Goal: Task Accomplishment & Management: Manage account settings

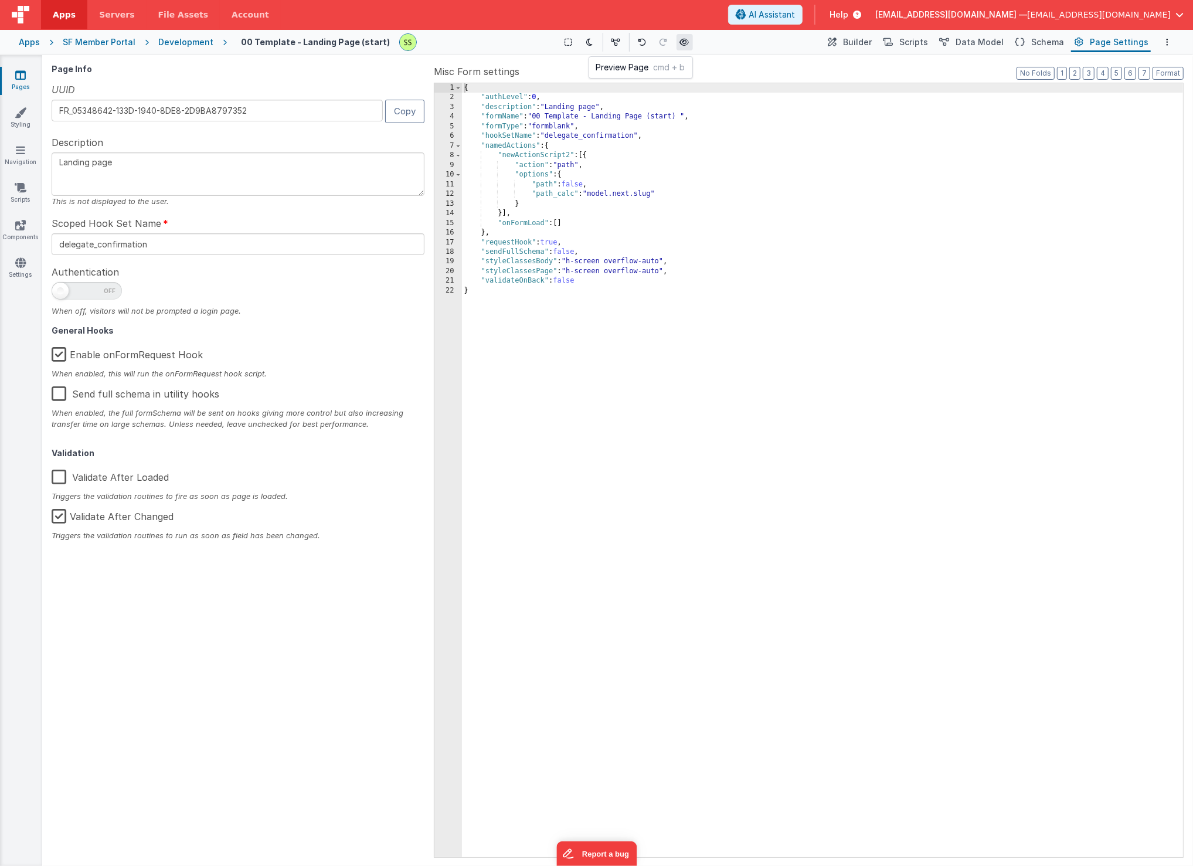
click at [680, 45] on icon at bounding box center [684, 42] width 9 height 8
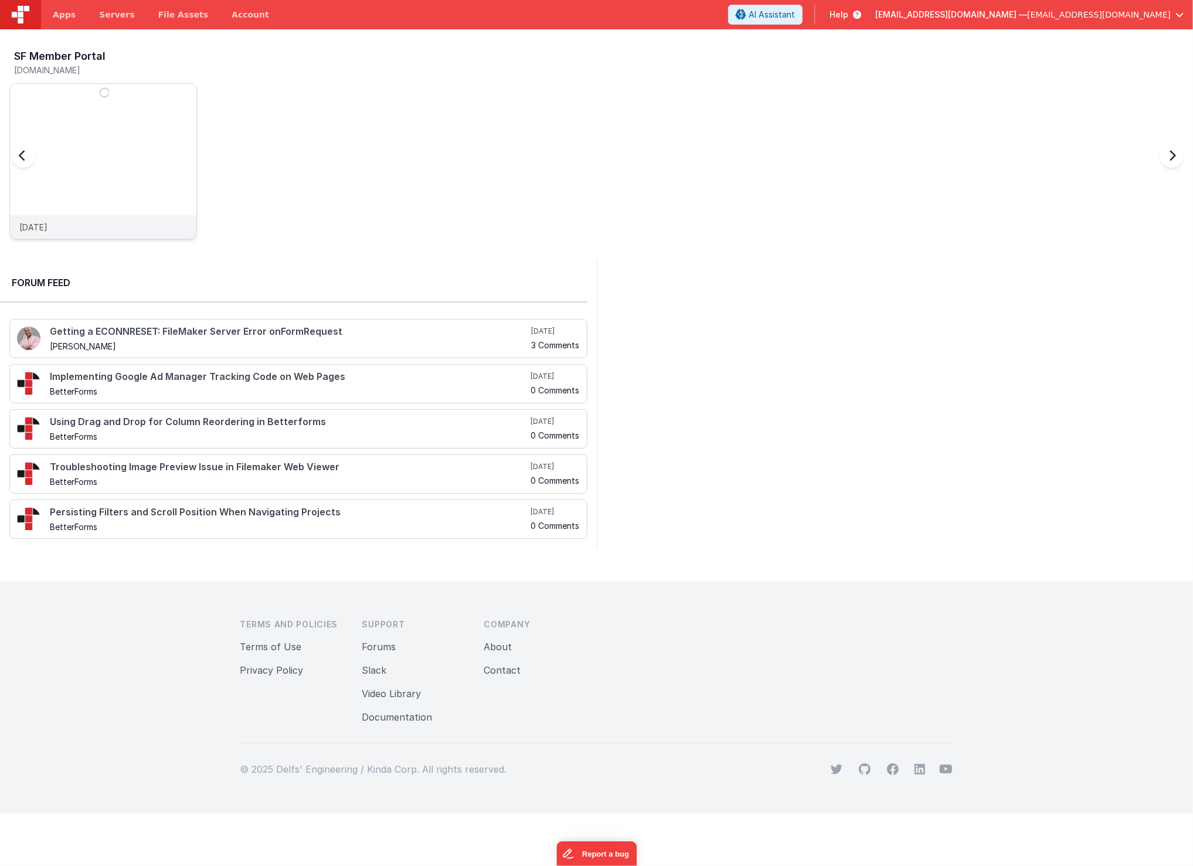
click at [107, 149] on img at bounding box center [103, 177] width 186 height 186
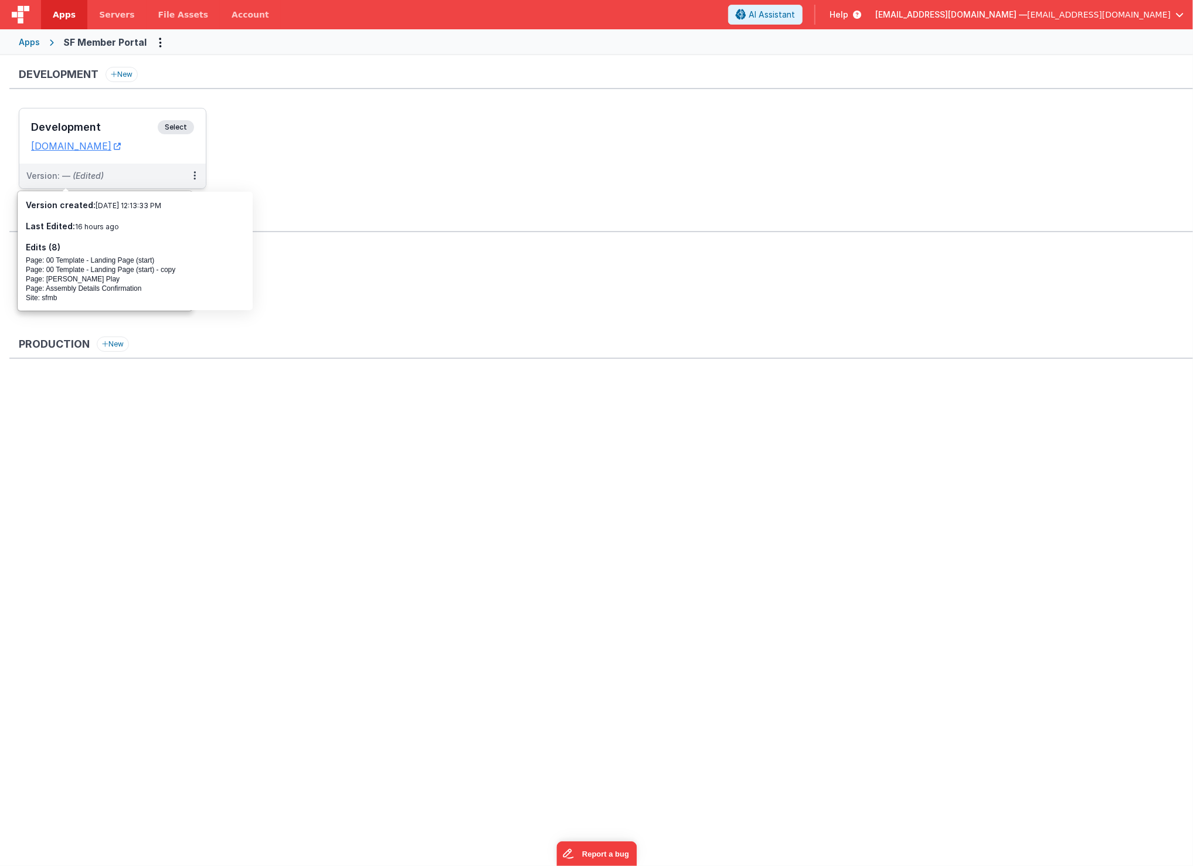
click at [91, 128] on h3 "Development" at bounding box center [94, 127] width 127 height 12
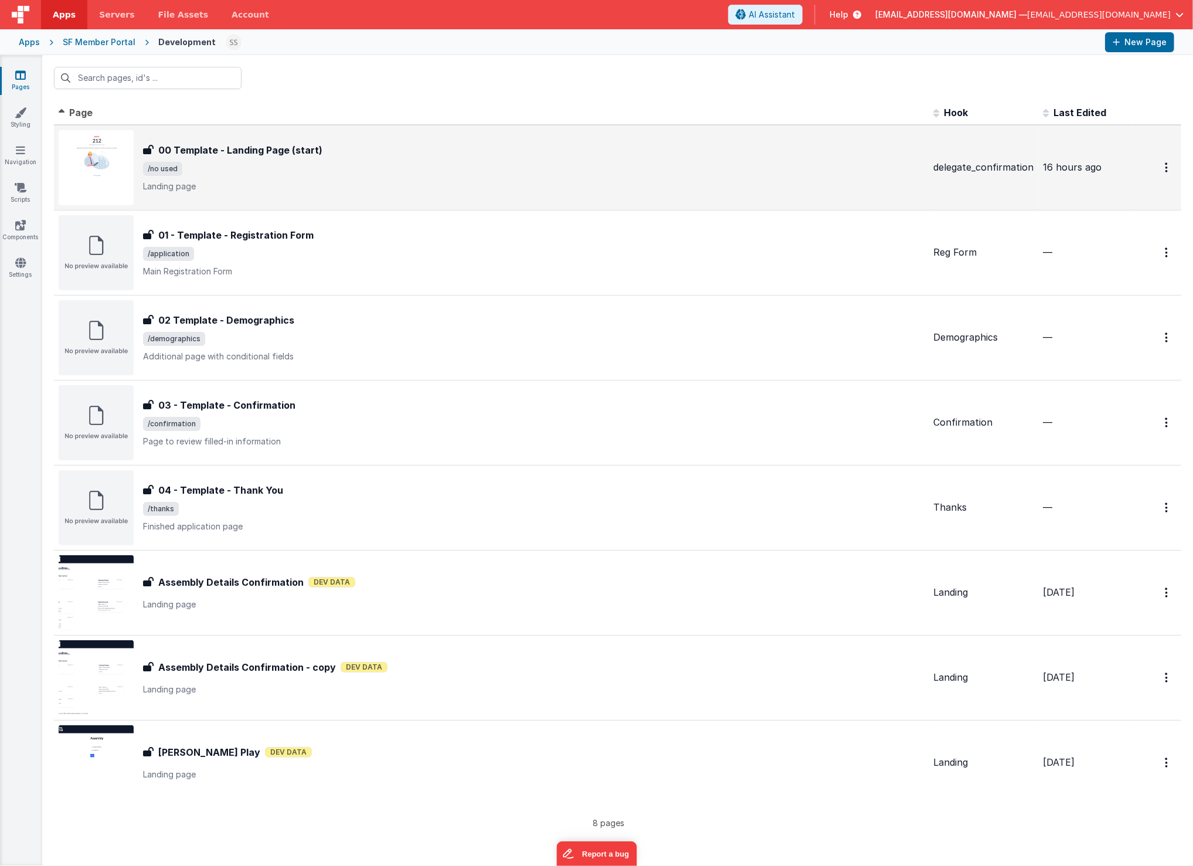
click at [291, 165] on span "/no used" at bounding box center [533, 169] width 781 height 14
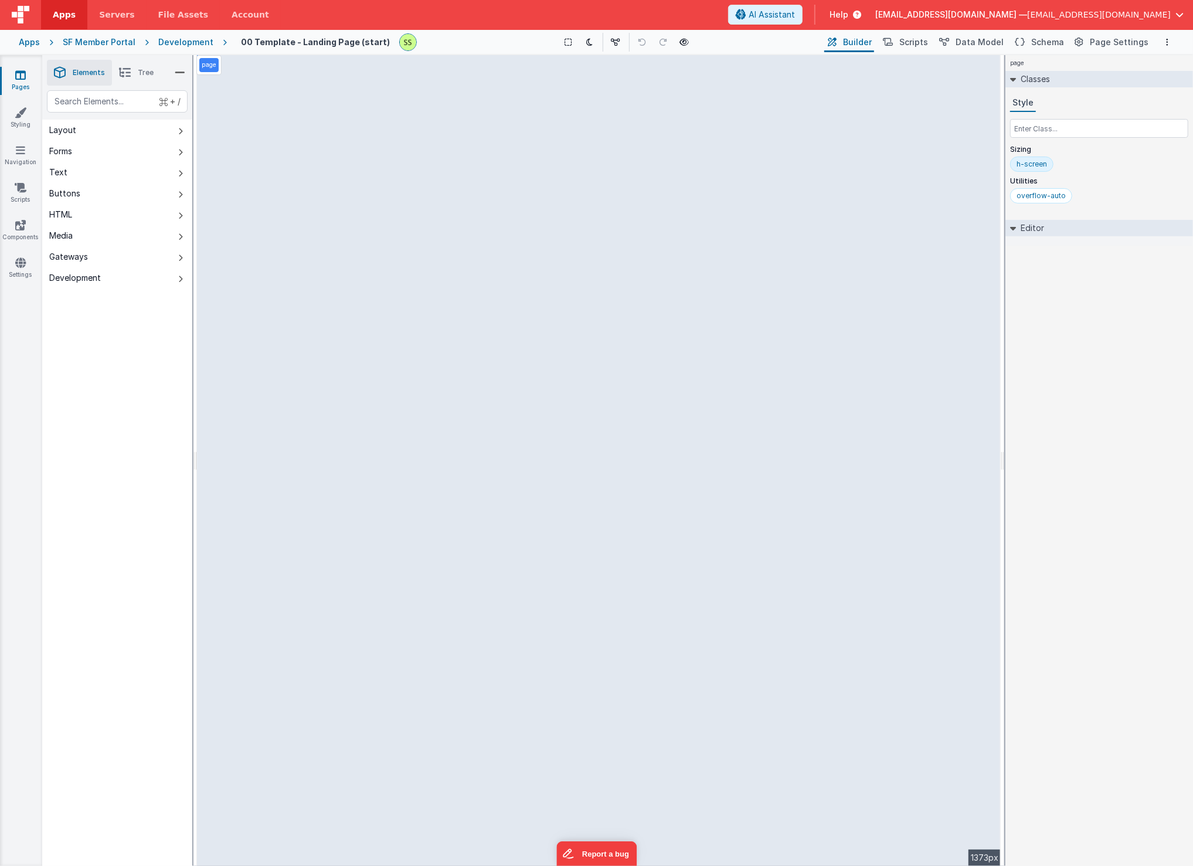
click at [188, 42] on div "Development" at bounding box center [185, 42] width 55 height 12
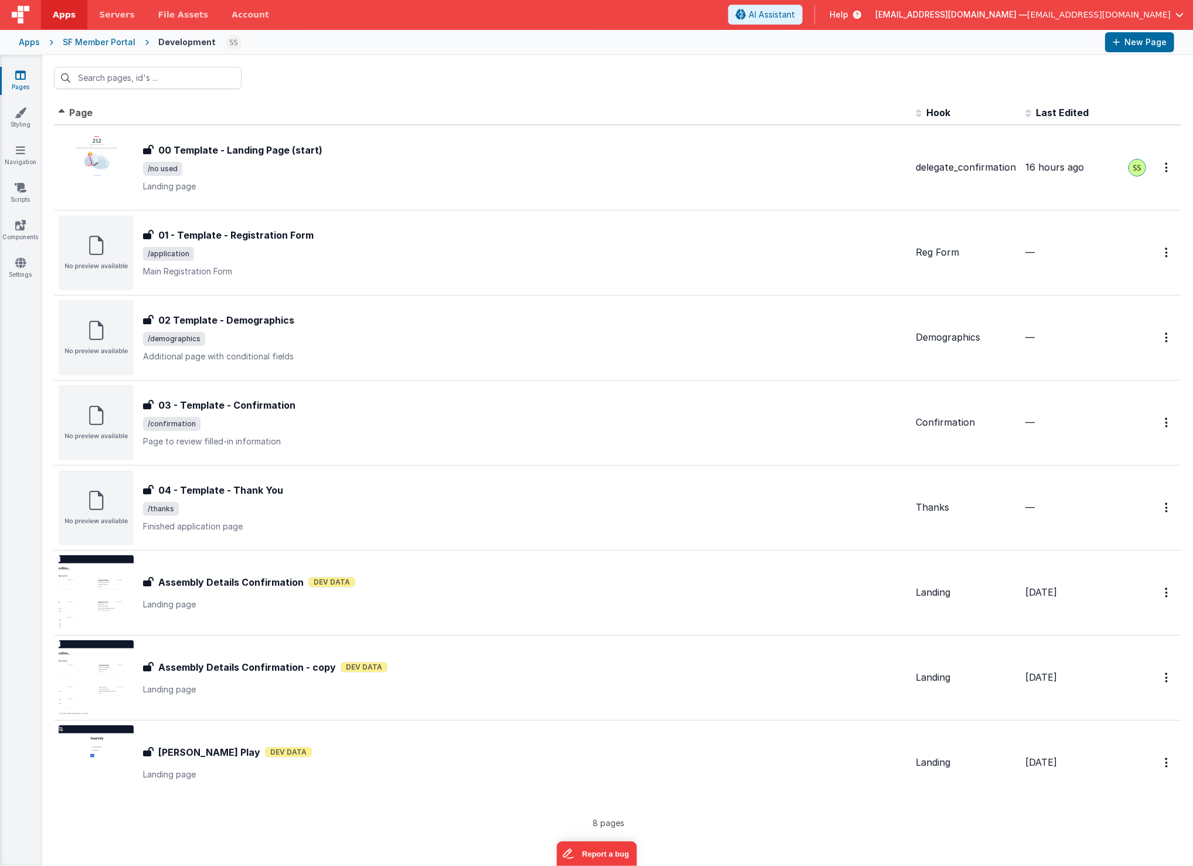
click at [111, 45] on div "SF Member Portal" at bounding box center [99, 42] width 73 height 12
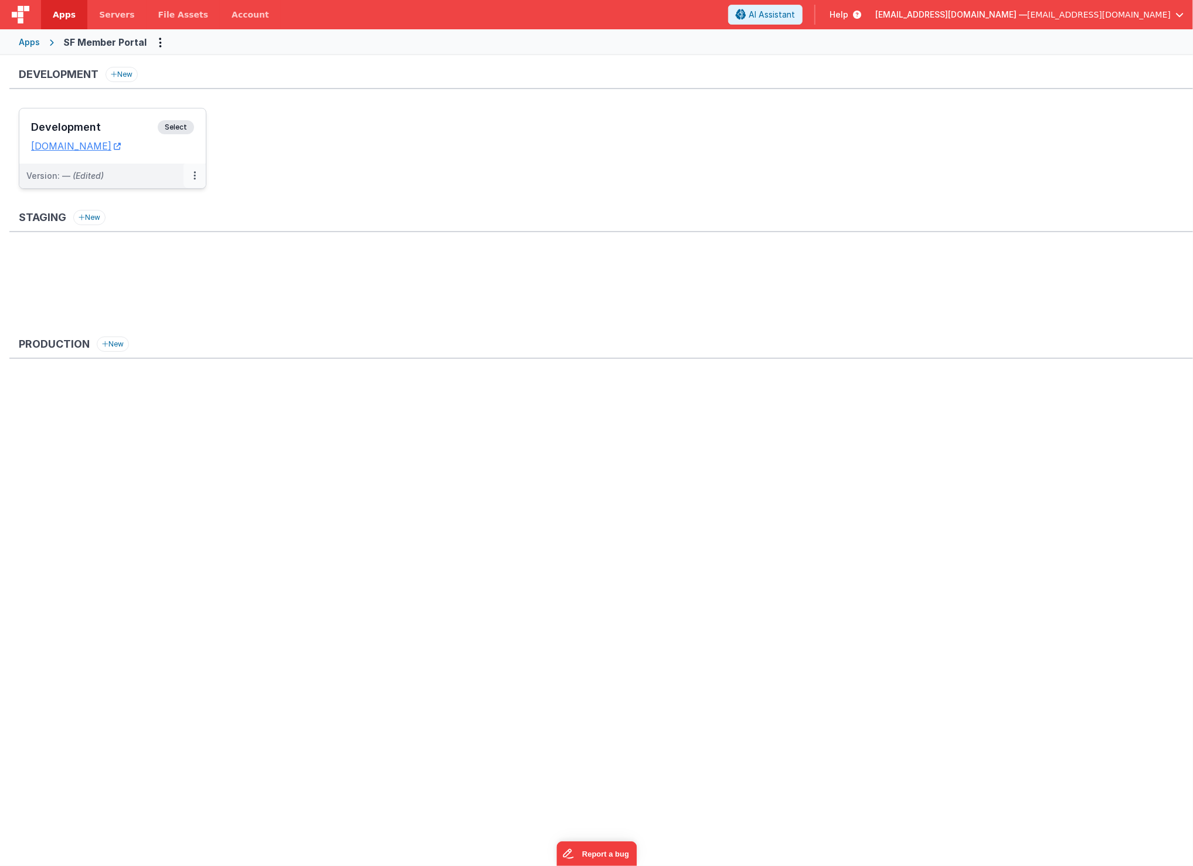
click at [197, 173] on button at bounding box center [194, 176] width 22 height 25
click at [153, 200] on link "Edit" at bounding box center [154, 202] width 103 height 21
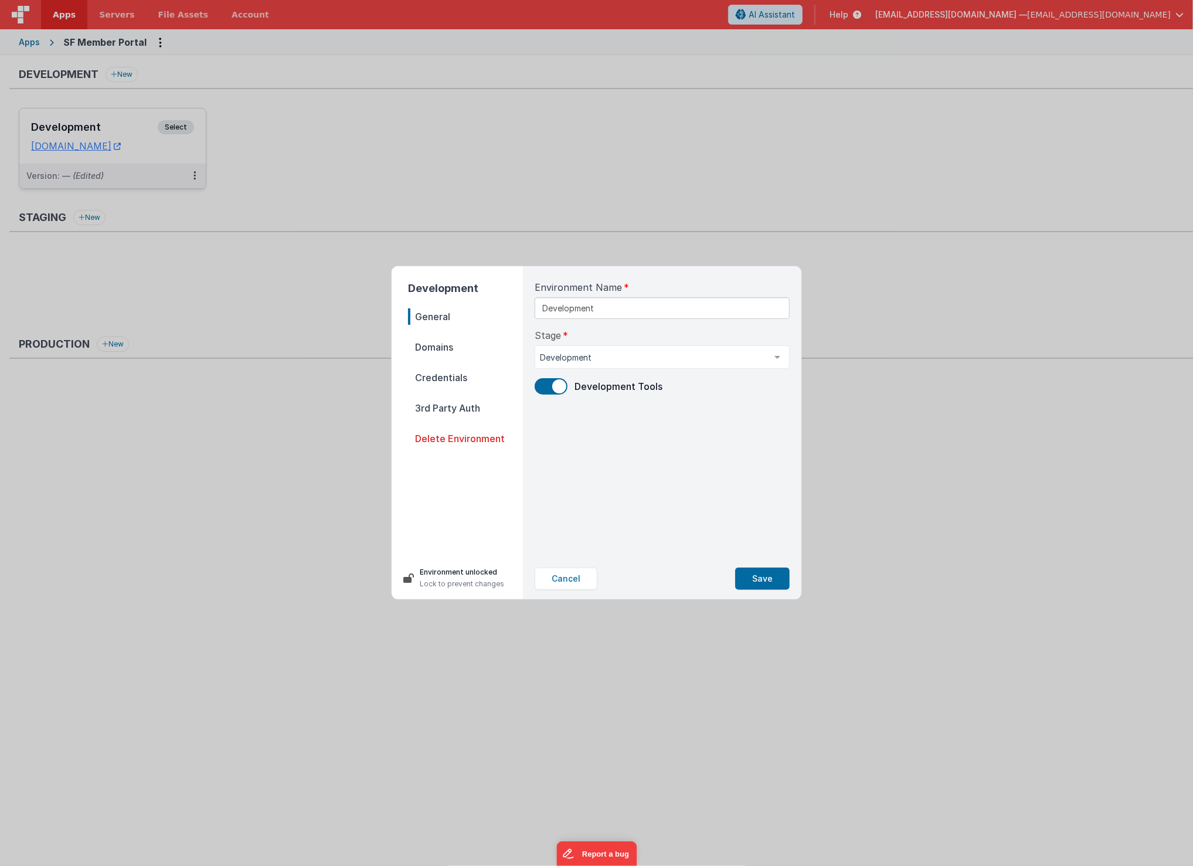
click at [432, 380] on span "Credentials" at bounding box center [465, 377] width 115 height 16
click at [440, 314] on span "General" at bounding box center [465, 316] width 115 height 16
click at [431, 337] on nav "General Domains Credentials 3rd Party Auth Delete Environment" at bounding box center [465, 427] width 115 height 239
click at [435, 350] on span "Domains" at bounding box center [465, 347] width 115 height 16
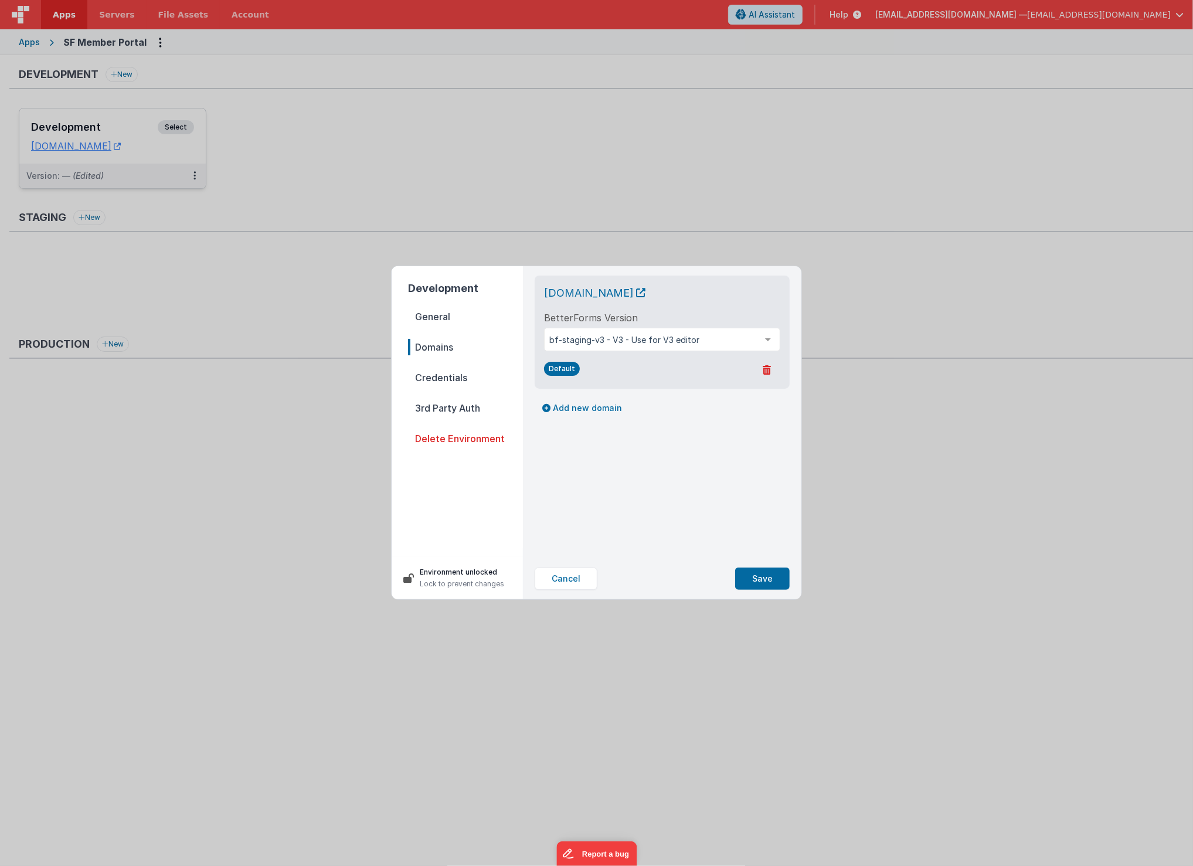
click at [438, 369] on span "Credentials" at bounding box center [465, 377] width 115 height 16
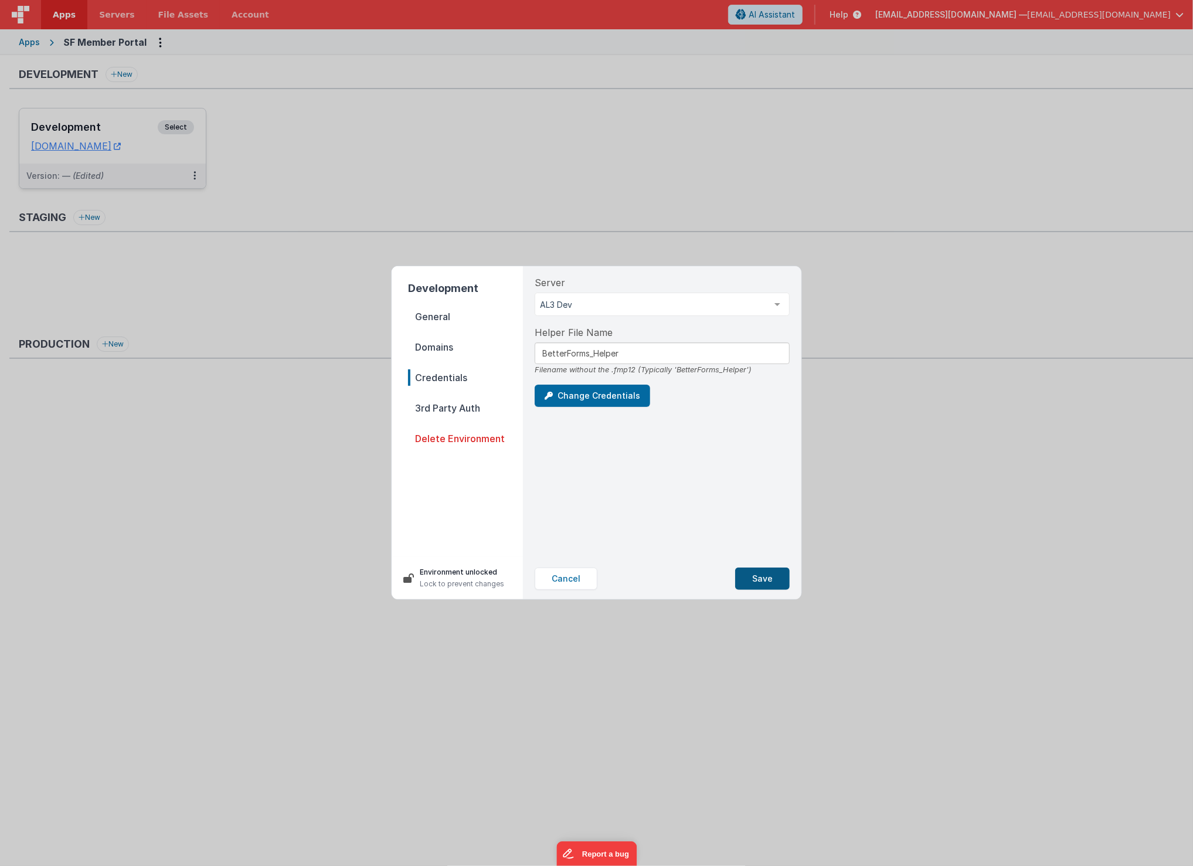
click at [761, 571] on button "Save" at bounding box center [762, 578] width 55 height 22
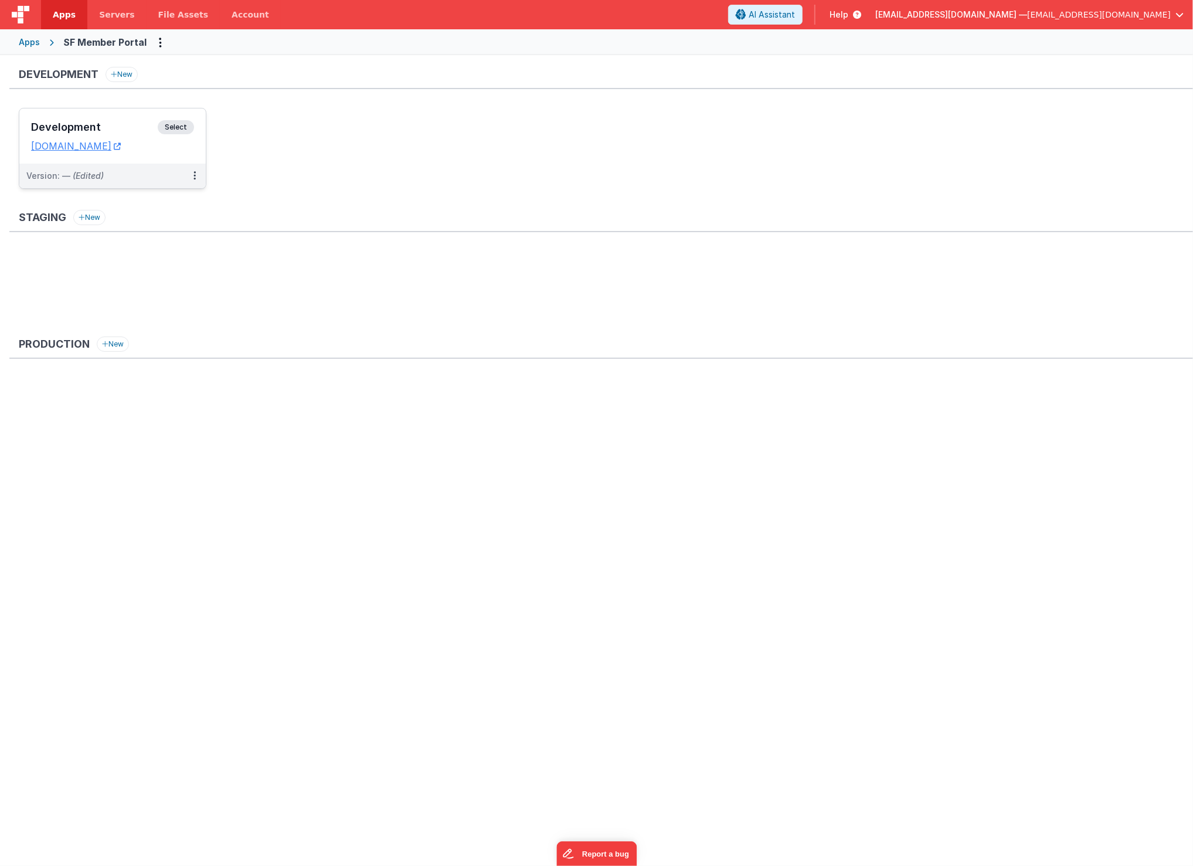
click at [76, 128] on h3 "Development" at bounding box center [94, 127] width 127 height 12
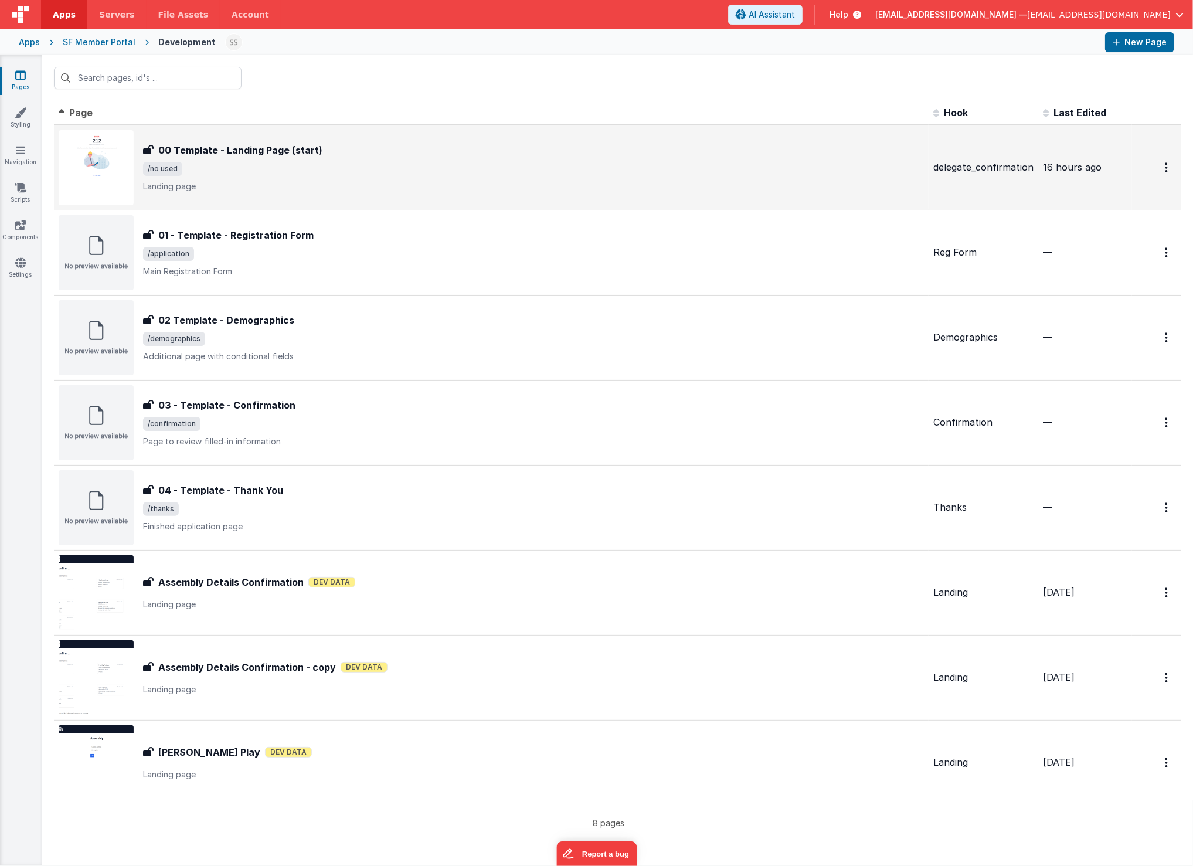
click at [421, 188] on p "Landing page" at bounding box center [533, 186] width 781 height 12
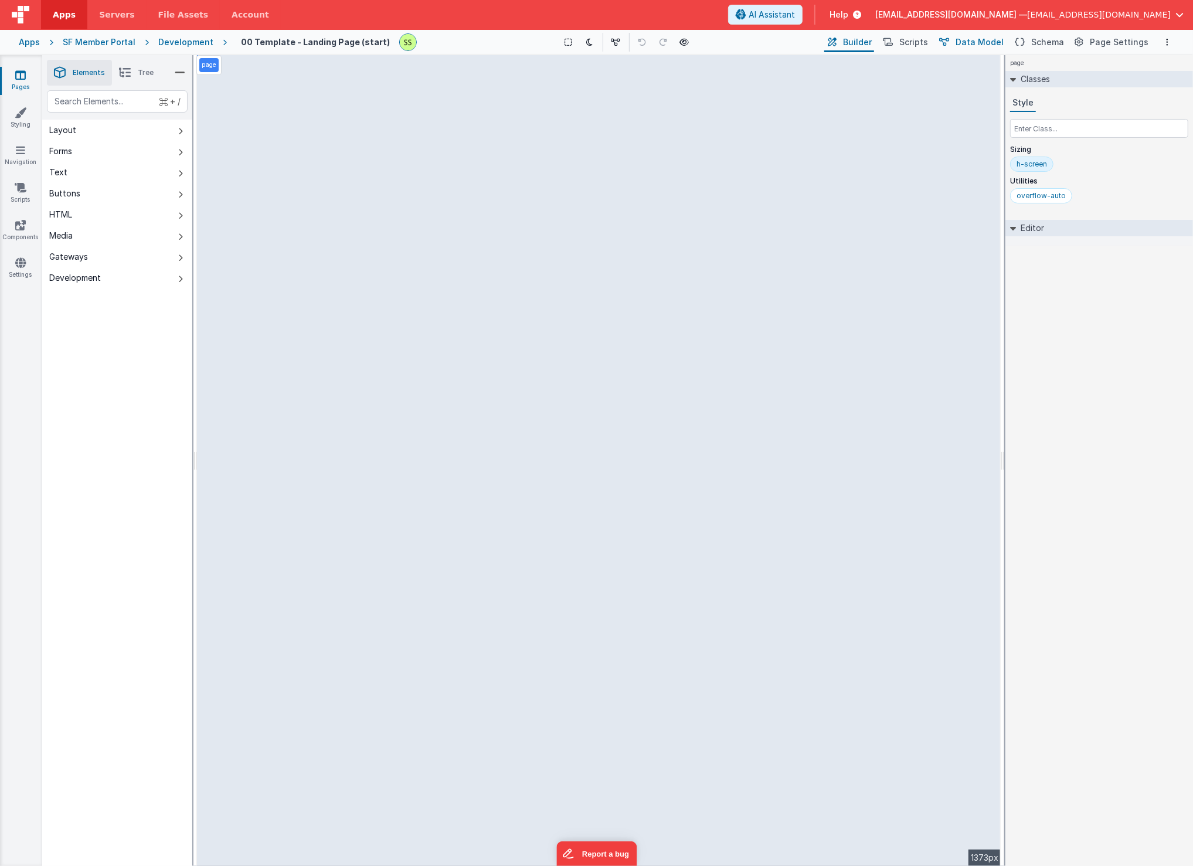
click at [986, 43] on span "Data Model" at bounding box center [979, 42] width 48 height 12
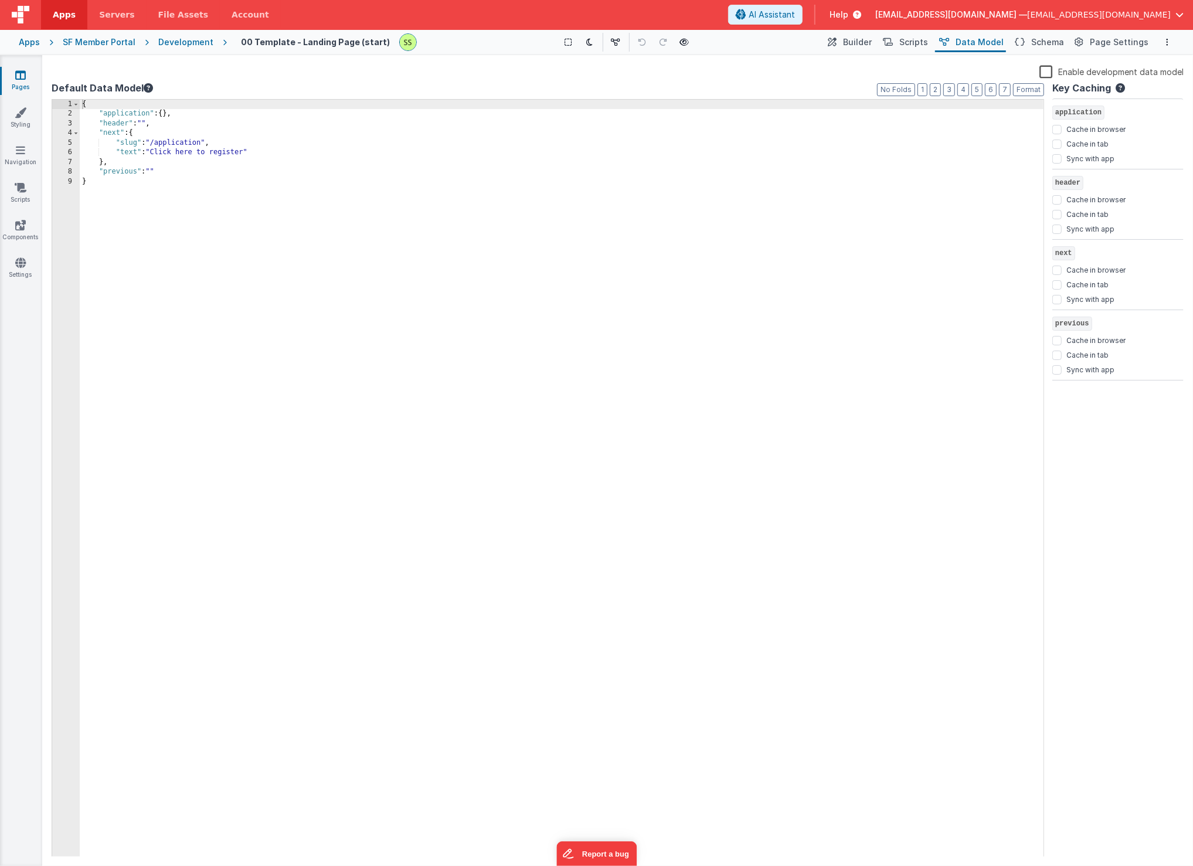
click at [9, 88] on link "Pages" at bounding box center [20, 80] width 42 height 23
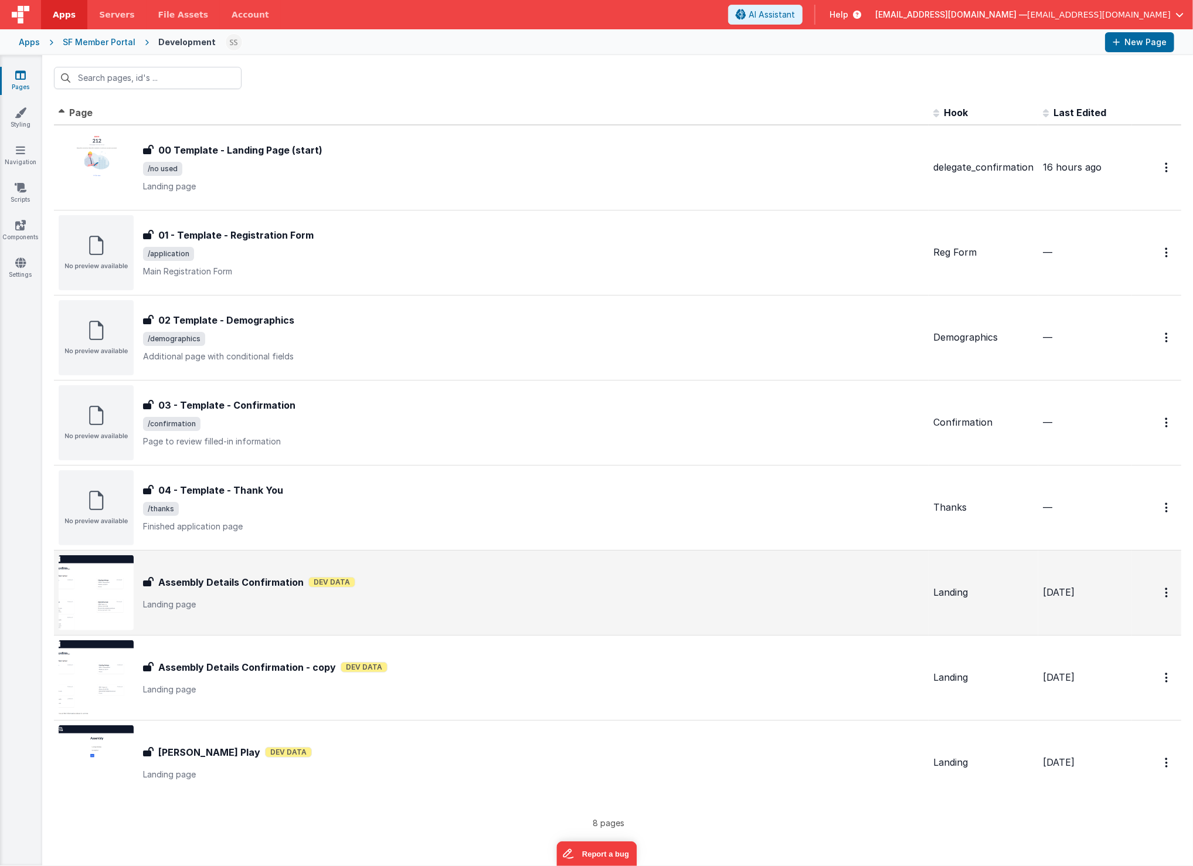
click at [247, 587] on h3 "Assembly Details Confirmation" at bounding box center [230, 582] width 145 height 14
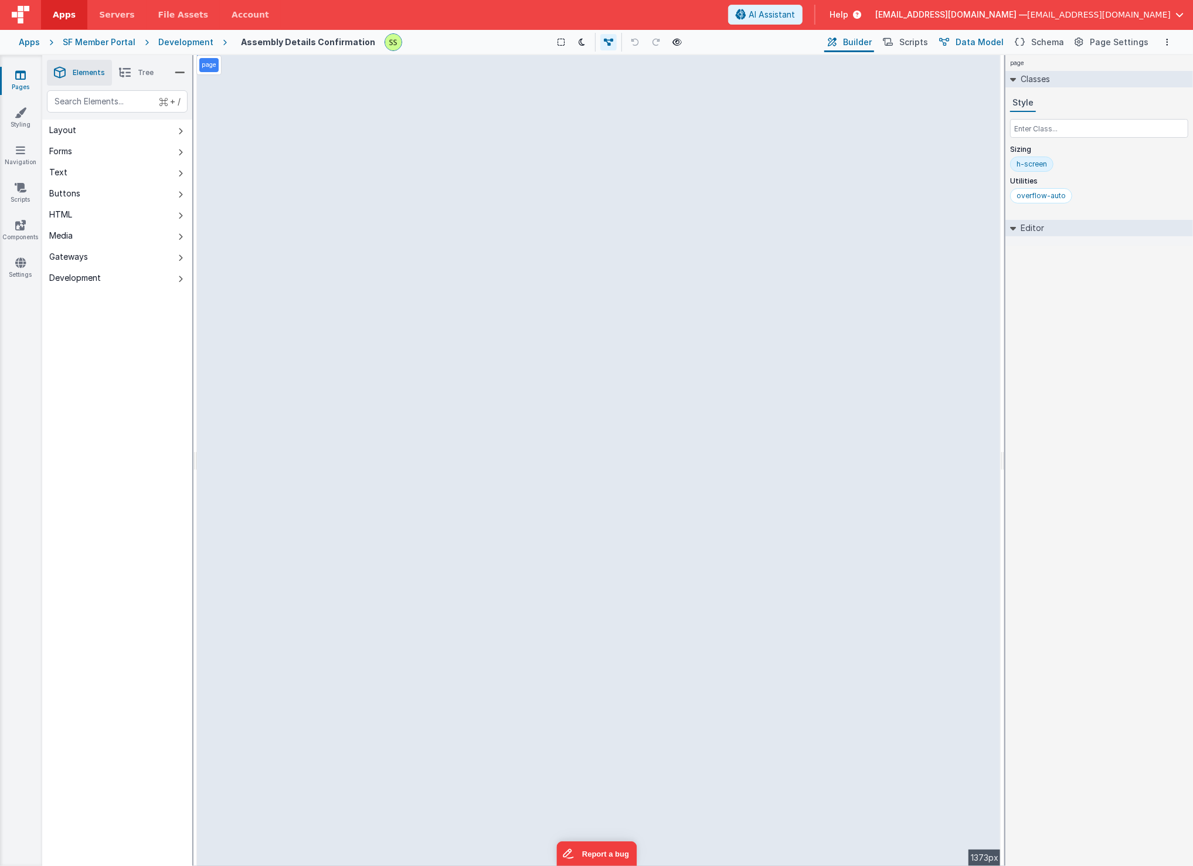
click at [990, 40] on span "Data Model" at bounding box center [979, 42] width 48 height 12
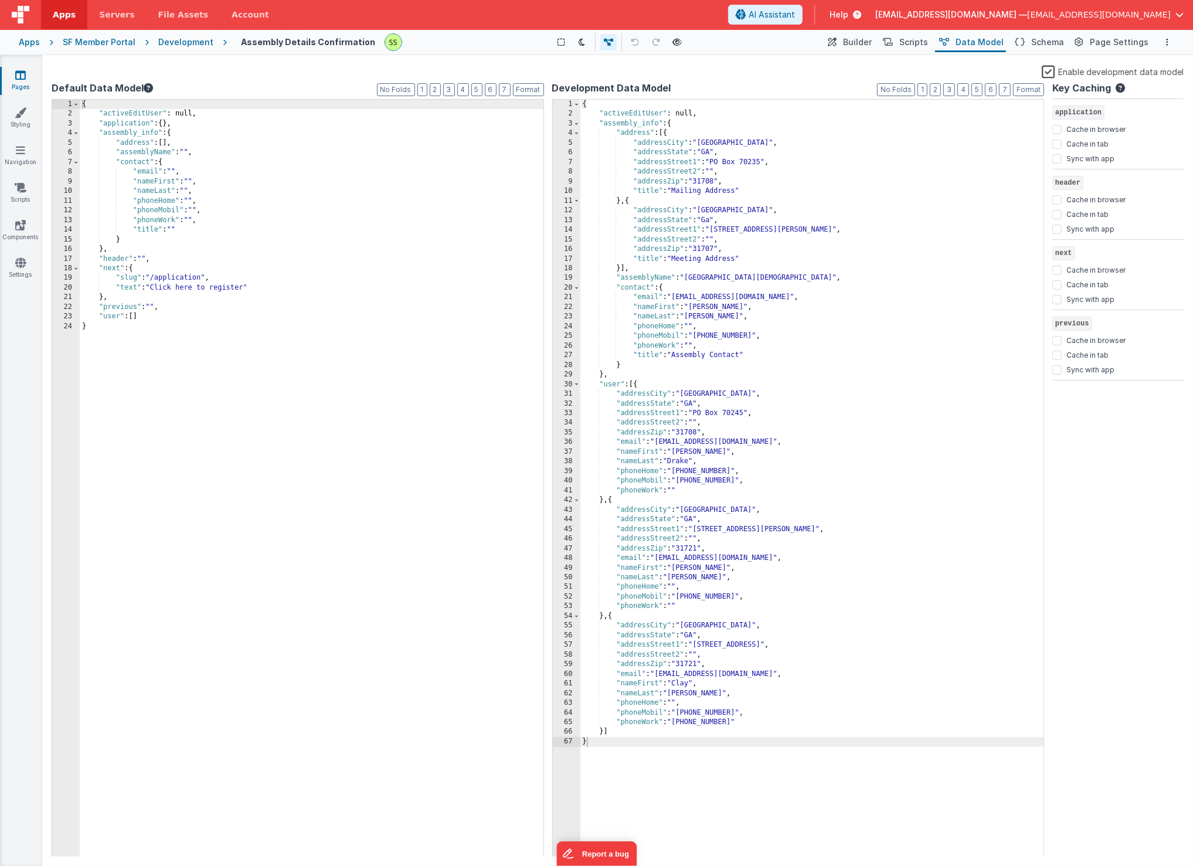
click at [23, 80] on icon at bounding box center [20, 75] width 11 height 12
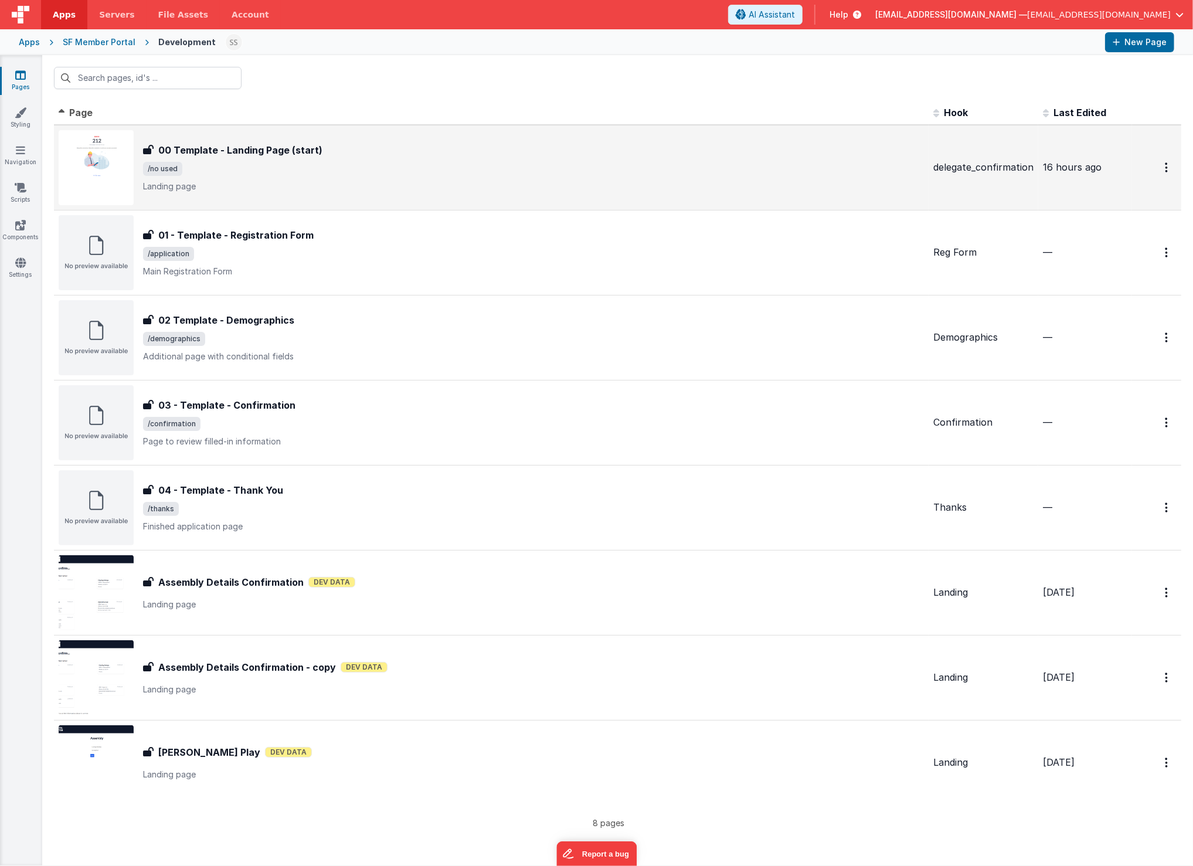
click at [464, 170] on span "/no used" at bounding box center [533, 169] width 781 height 14
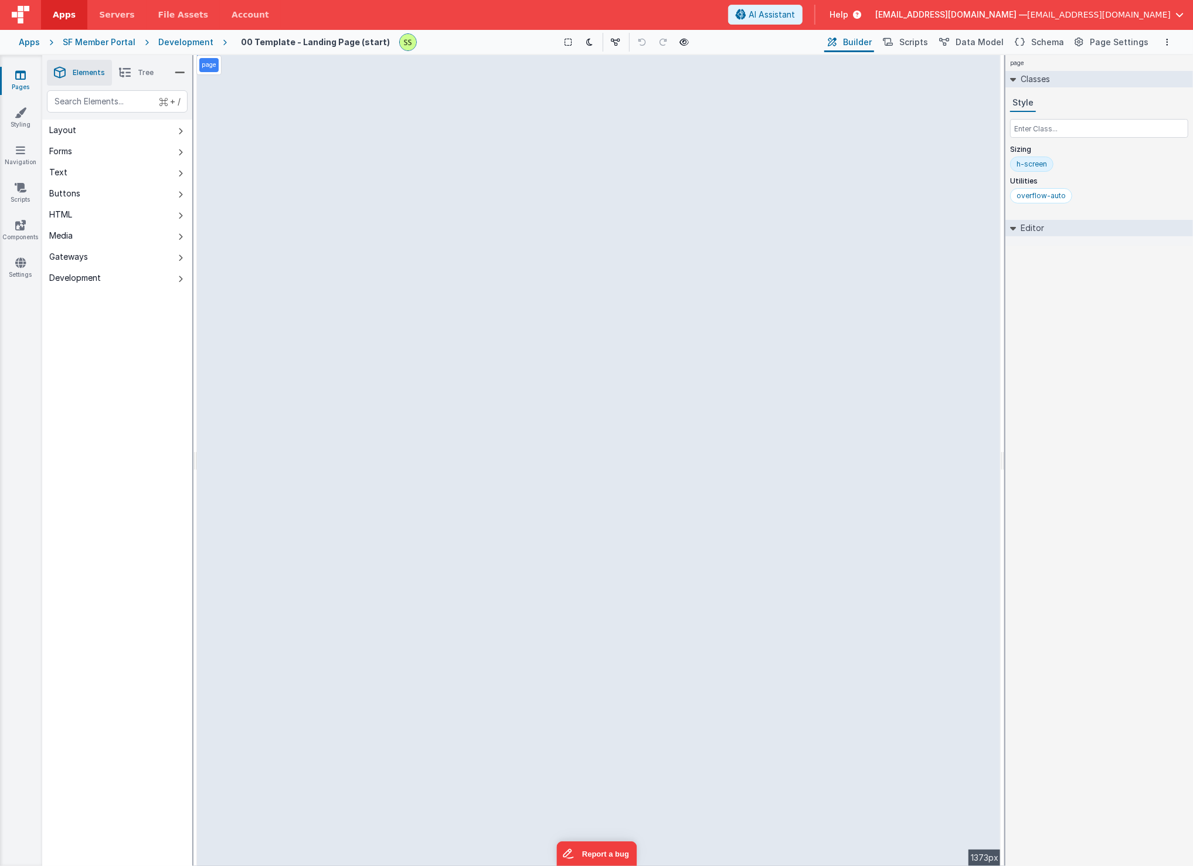
click at [20, 75] on icon at bounding box center [20, 75] width 11 height 12
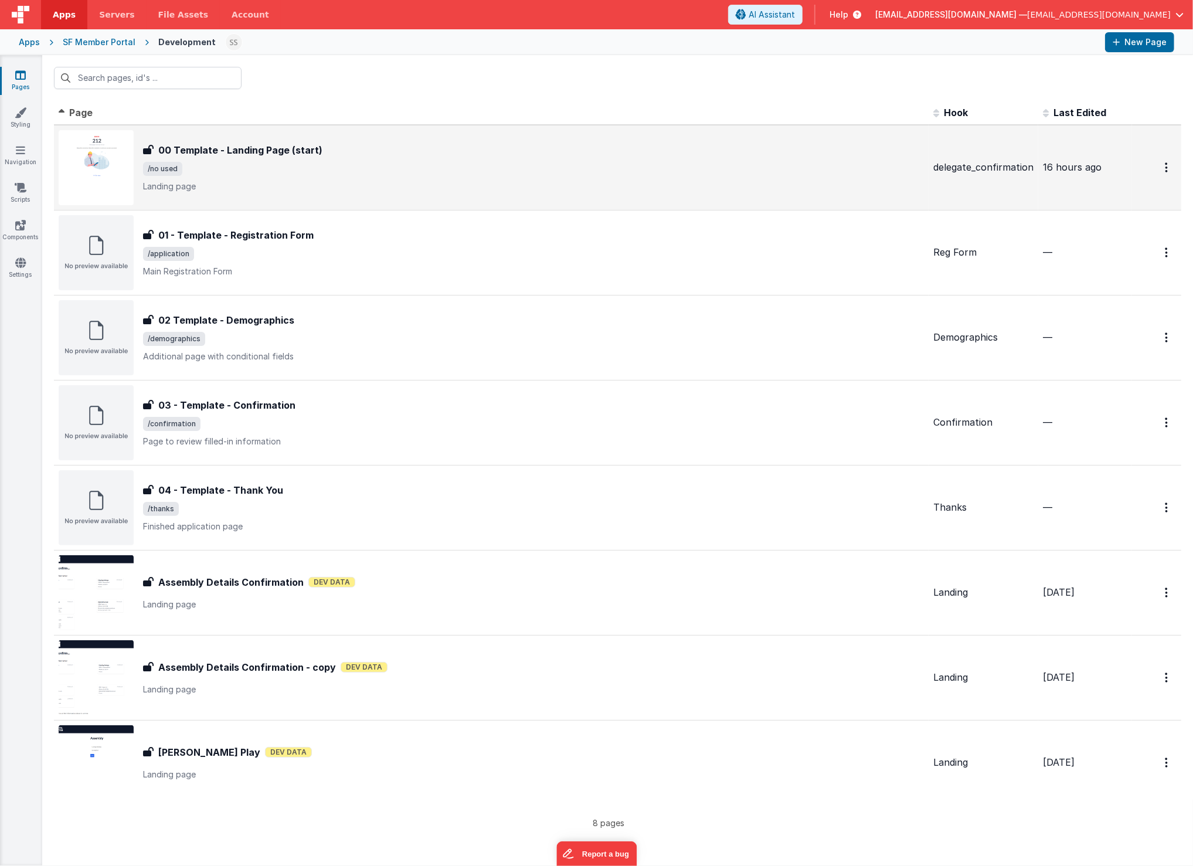
click at [257, 157] on div "00 Template - Landing Page (start) 00 Template - Landing Page (start) /no used …" at bounding box center [533, 167] width 781 height 49
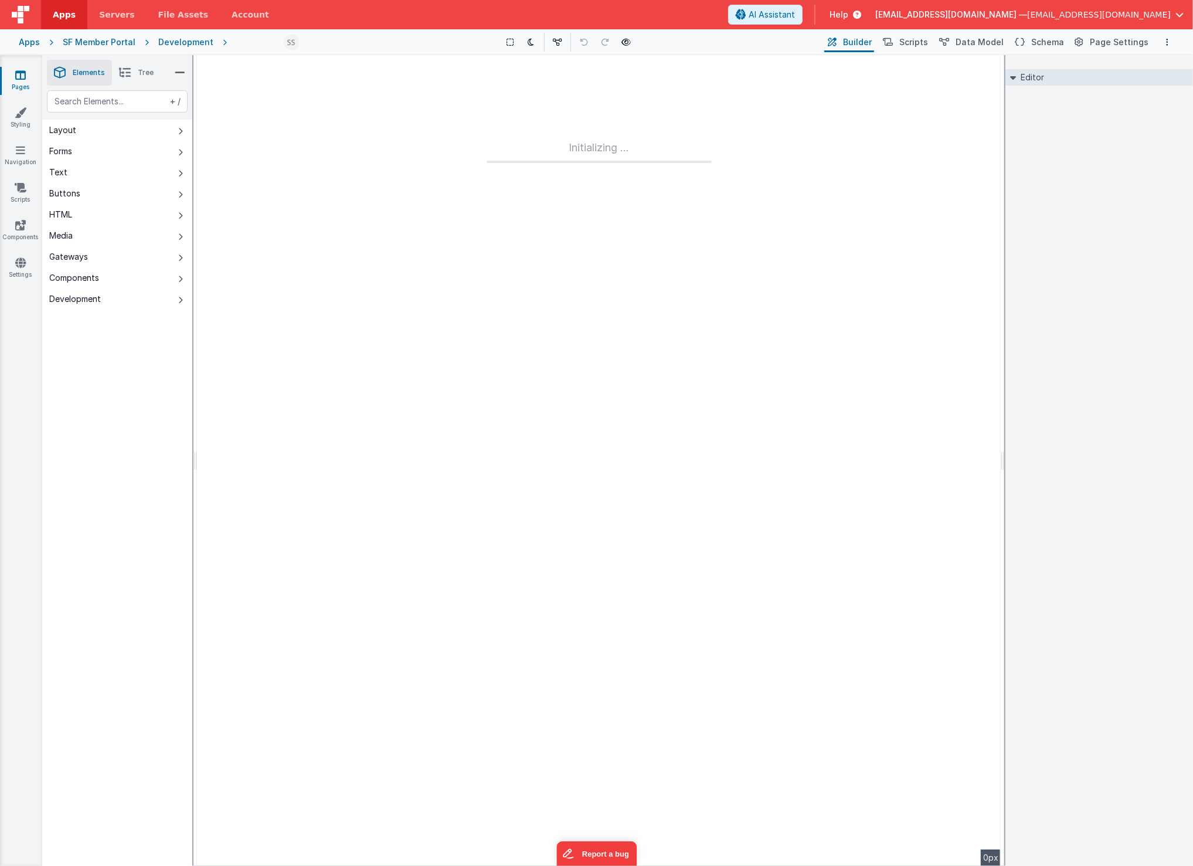
type input "FR_05348642-133D-1940-8DE8-2D9BA8797352"
type textarea "Landing page"
type input "delegate_confirmation"
checkbox input "false"
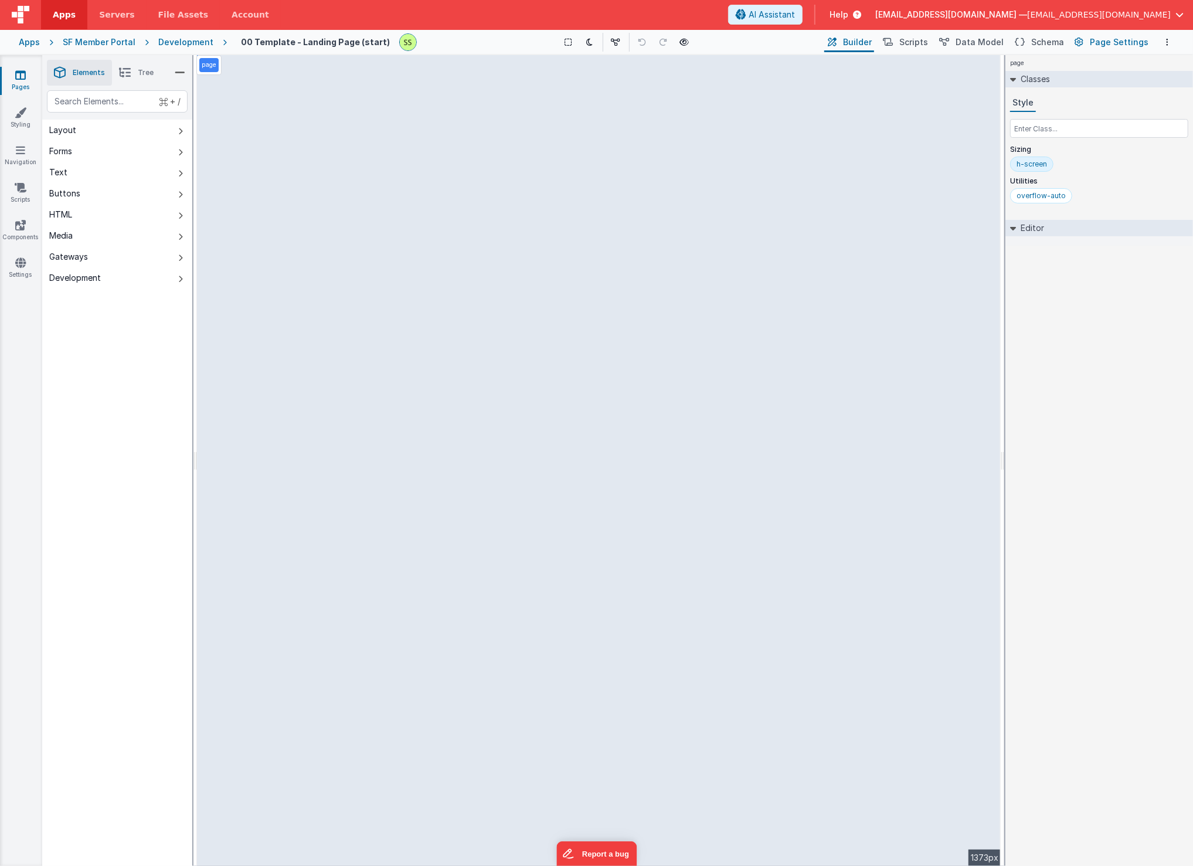
click at [1125, 40] on span "Page Settings" at bounding box center [1118, 42] width 59 height 12
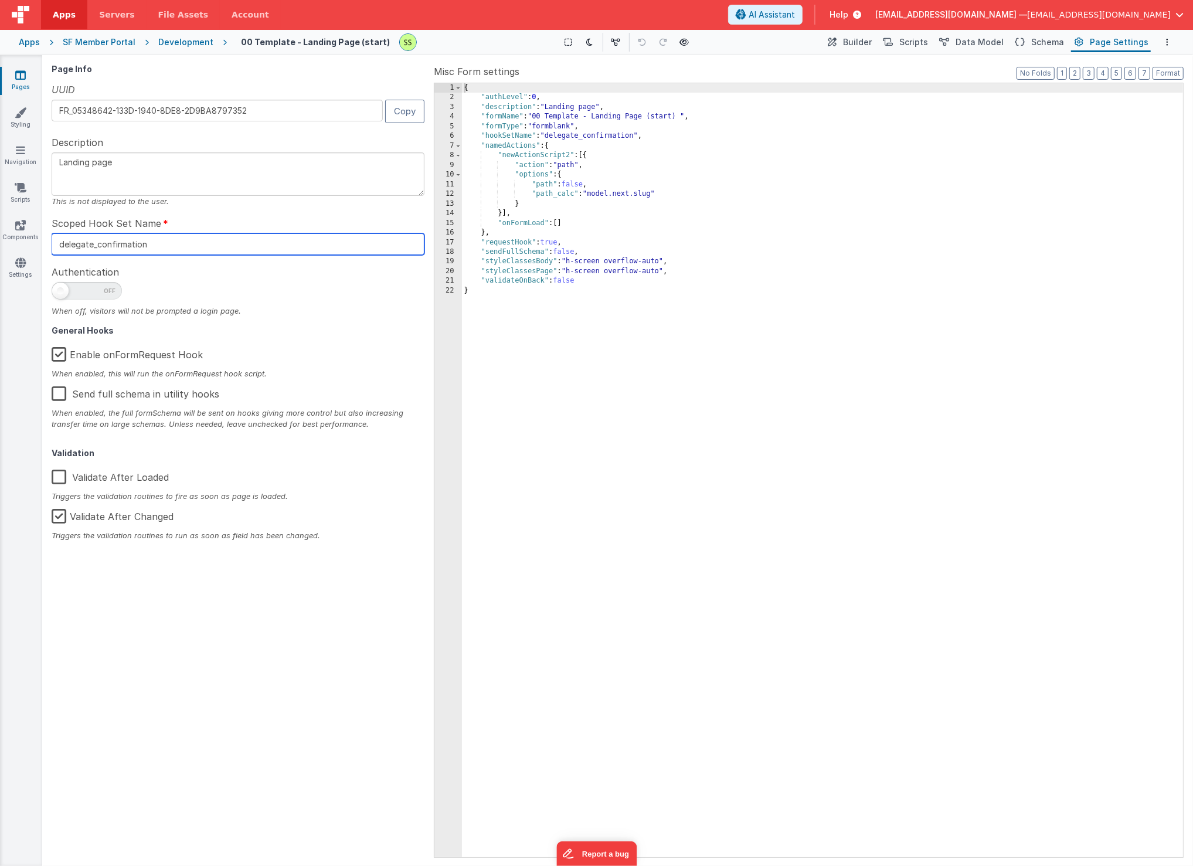
click at [88, 246] on input "delegate_confirmation" at bounding box center [238, 244] width 373 height 22
drag, startPoint x: 92, startPoint y: 243, endPoint x: 225, endPoint y: 249, distance: 133.2
click at [225, 249] on input "delegate_confirmation" at bounding box center [238, 244] width 373 height 22
click at [222, 247] on input "delegate_confirmation" at bounding box center [238, 244] width 373 height 22
drag, startPoint x: 216, startPoint y: 241, endPoint x: -22, endPoint y: 234, distance: 238.6
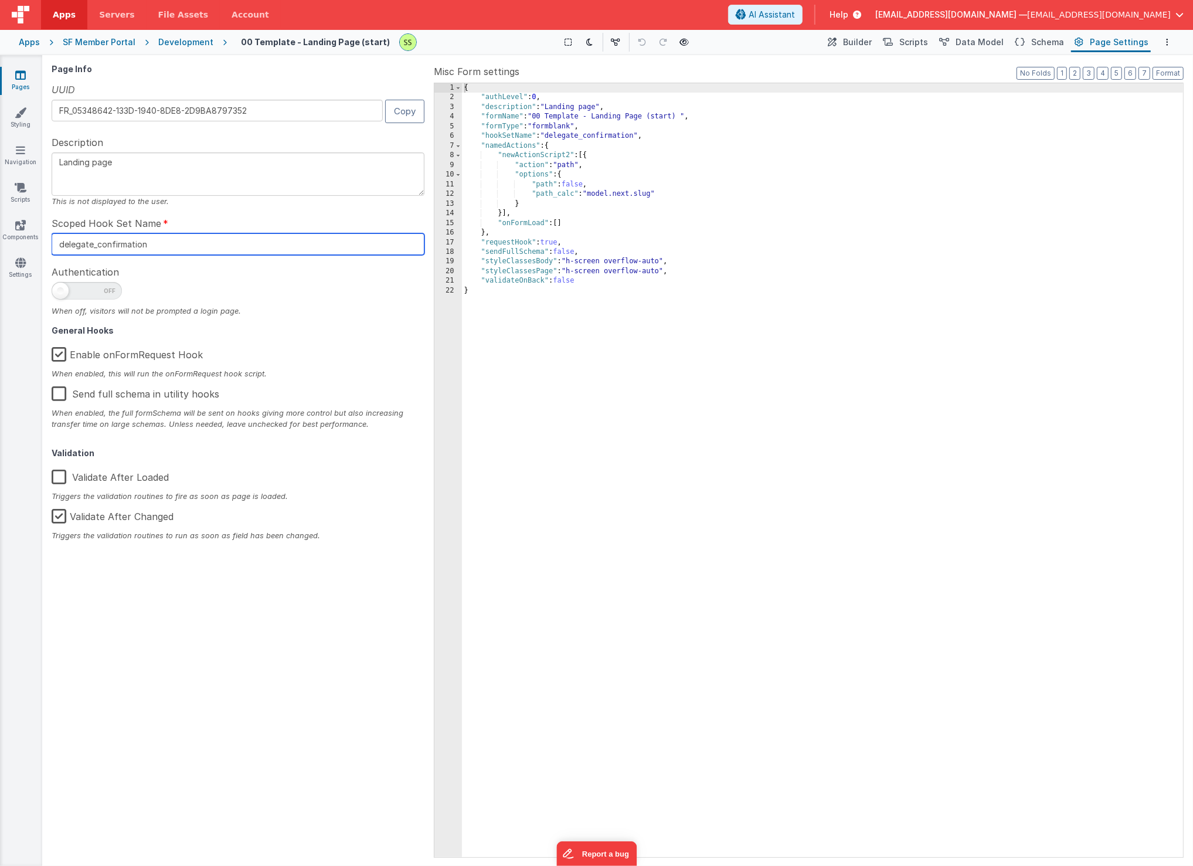
click at [0, 234] on html "Apps Servers File Assets Account Some FUTURE Slot AI Assistant Help ScottS@al3t…" at bounding box center [596, 433] width 1193 height 866
click at [142, 244] on input "delegate_confirmation" at bounding box center [238, 244] width 373 height 22
drag, startPoint x: 92, startPoint y: 243, endPoint x: 278, endPoint y: 263, distance: 187.4
click at [278, 263] on div "Page Info UUID FR_05348642-133D-1940-8DE8-2D9BA8797352 Copy Description Landing…" at bounding box center [240, 460] width 377 height 792
type input "delegate"
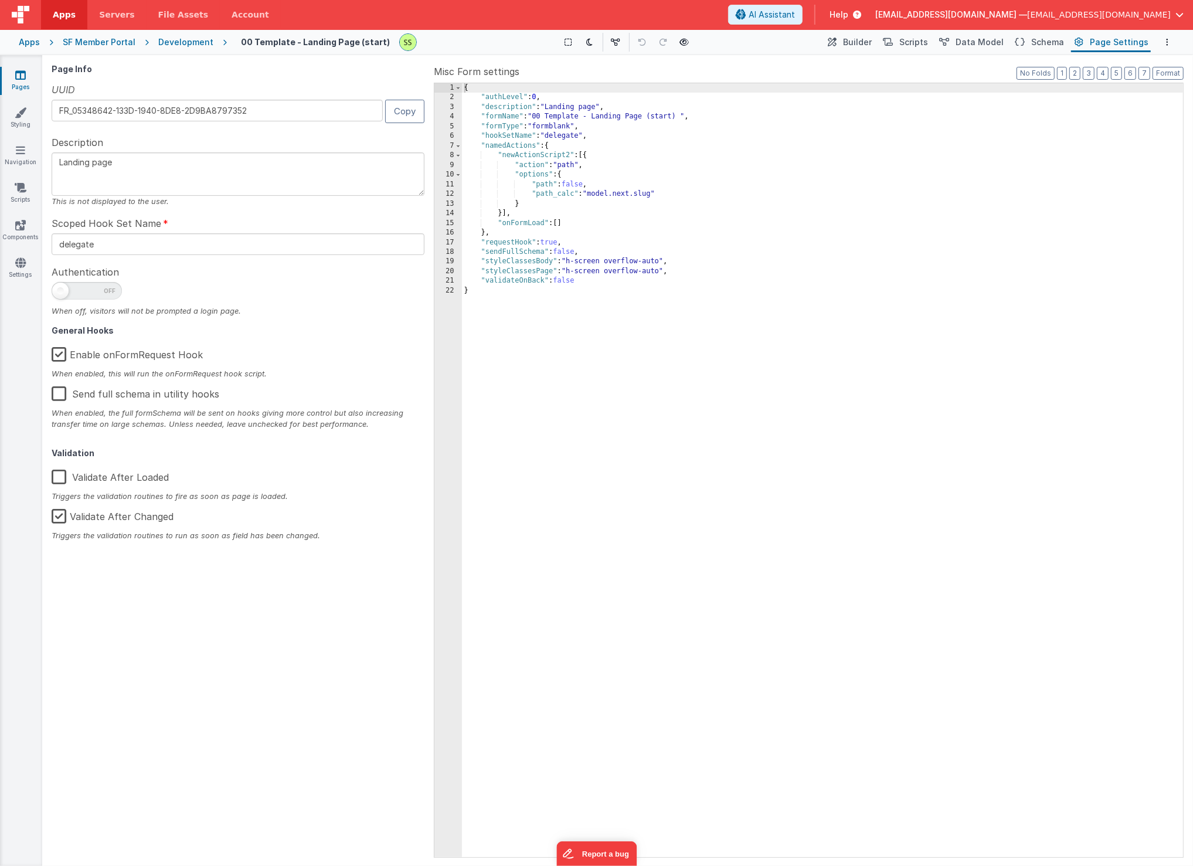
click at [303, 217] on div "Scoped Hook Set Name delegate" at bounding box center [238, 235] width 373 height 39
click at [871, 42] on span "Builder" at bounding box center [857, 42] width 29 height 12
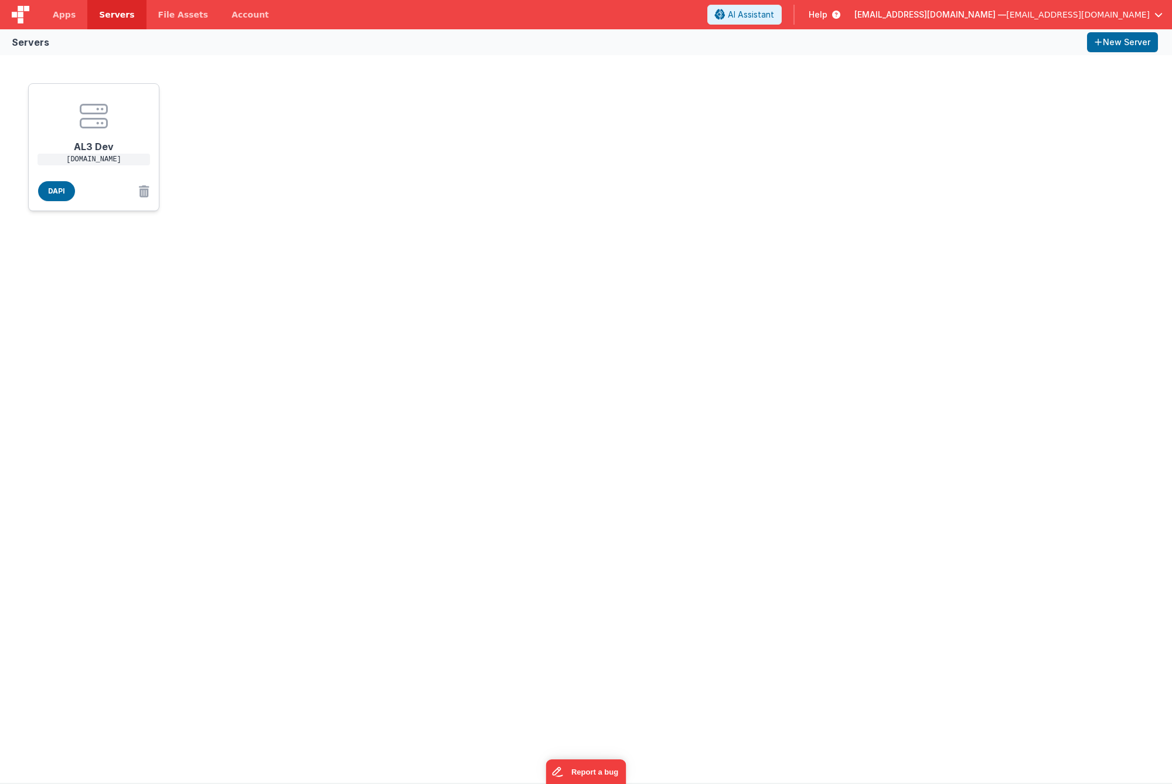
click at [72, 154] on p "[DOMAIN_NAME]" at bounding box center [94, 160] width 113 height 12
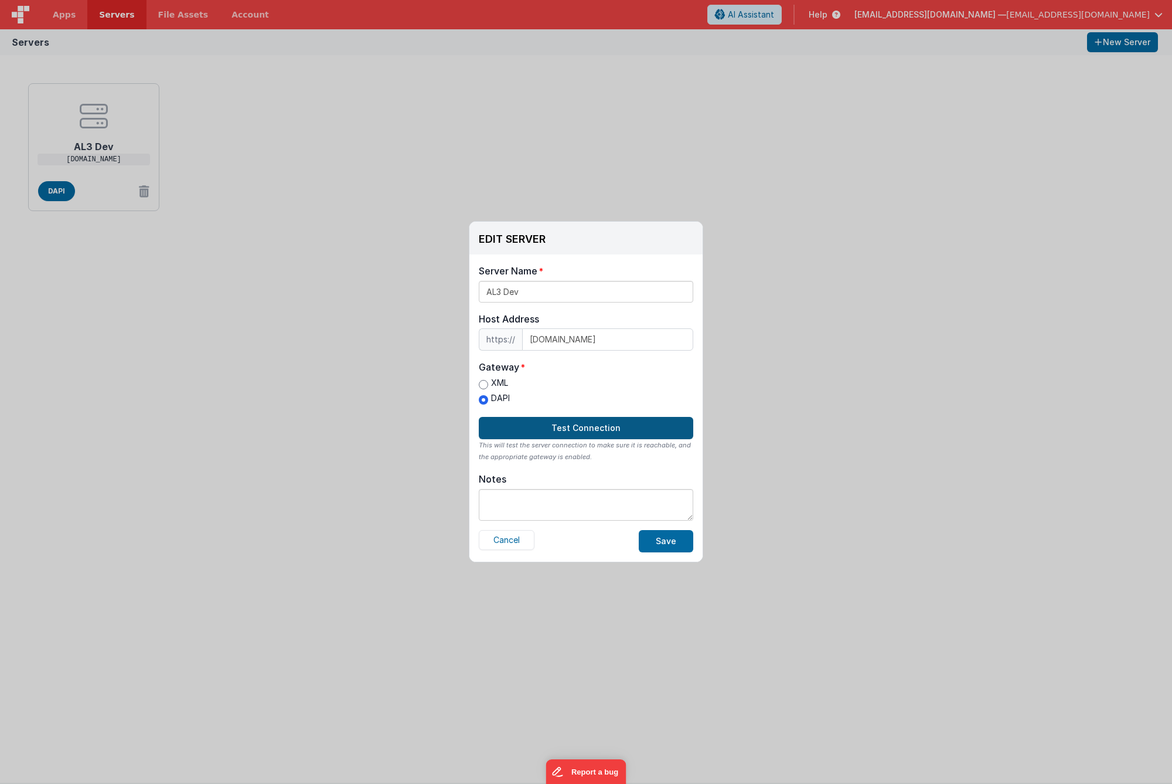
click at [585, 417] on button "Test Connection" at bounding box center [586, 428] width 214 height 22
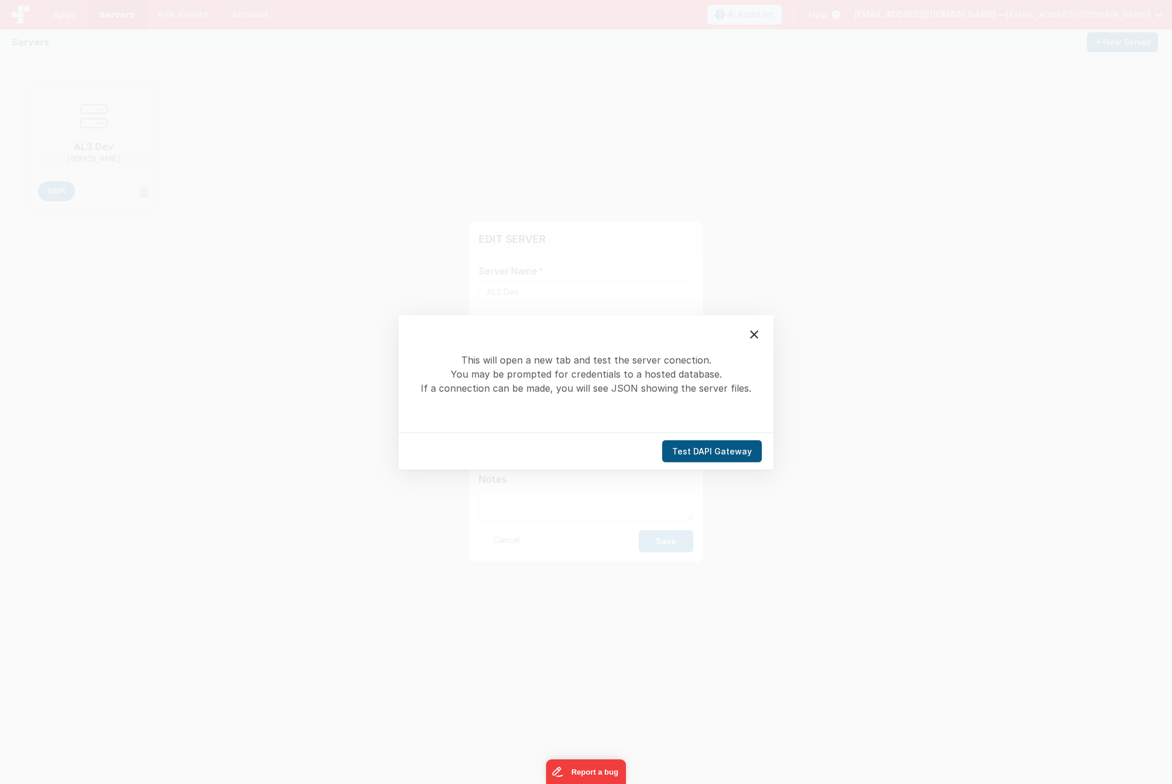
click at [731, 449] on button "Test DAPI Gateway" at bounding box center [712, 451] width 100 height 22
click at [758, 327] on icon at bounding box center [754, 334] width 14 height 14
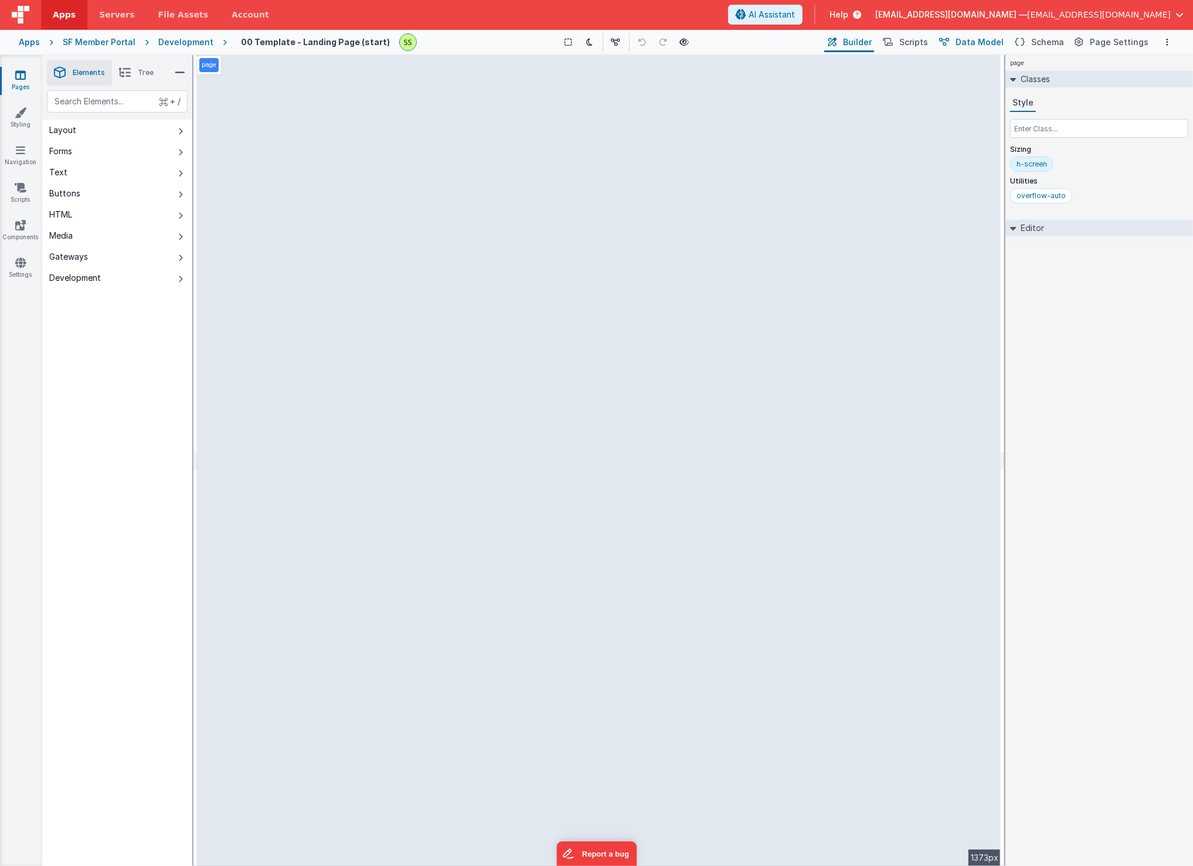
click at [987, 40] on span "Data Model" at bounding box center [979, 42] width 48 height 12
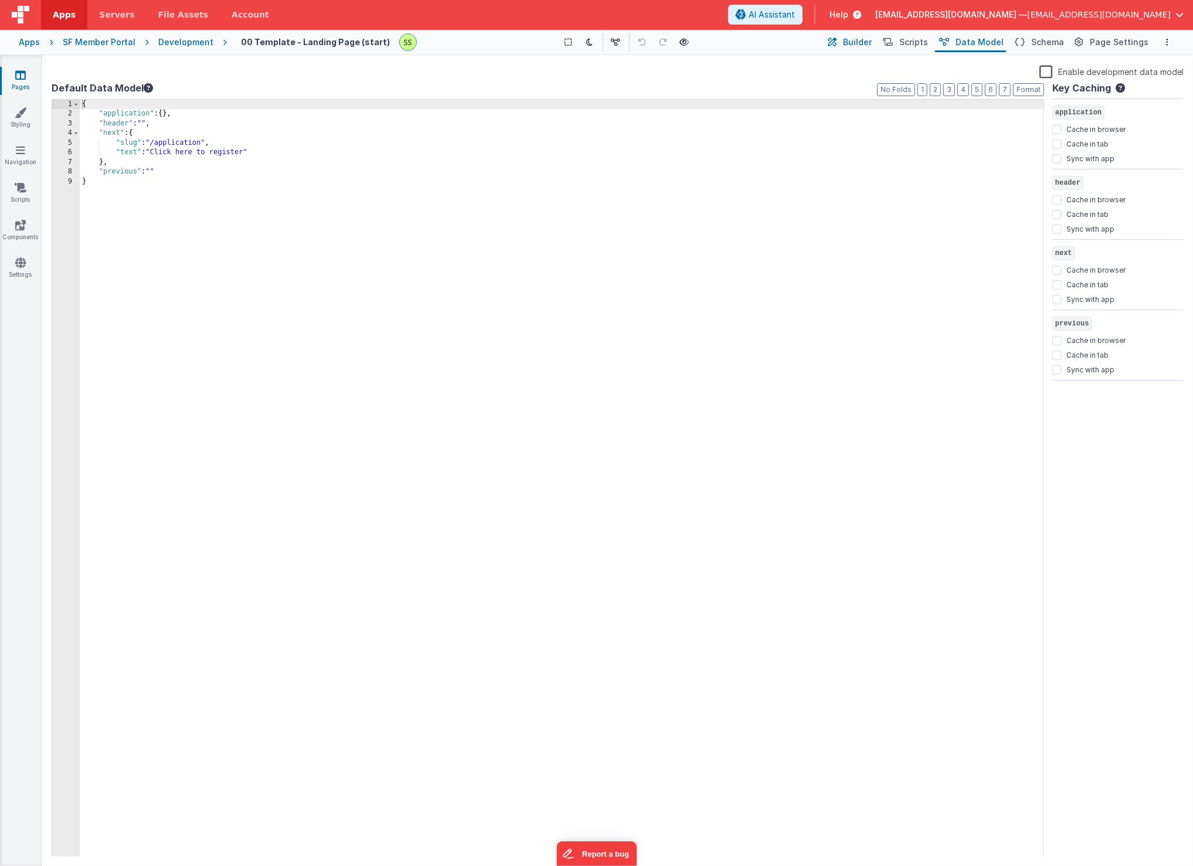
click at [865, 39] on span "Builder" at bounding box center [857, 42] width 29 height 12
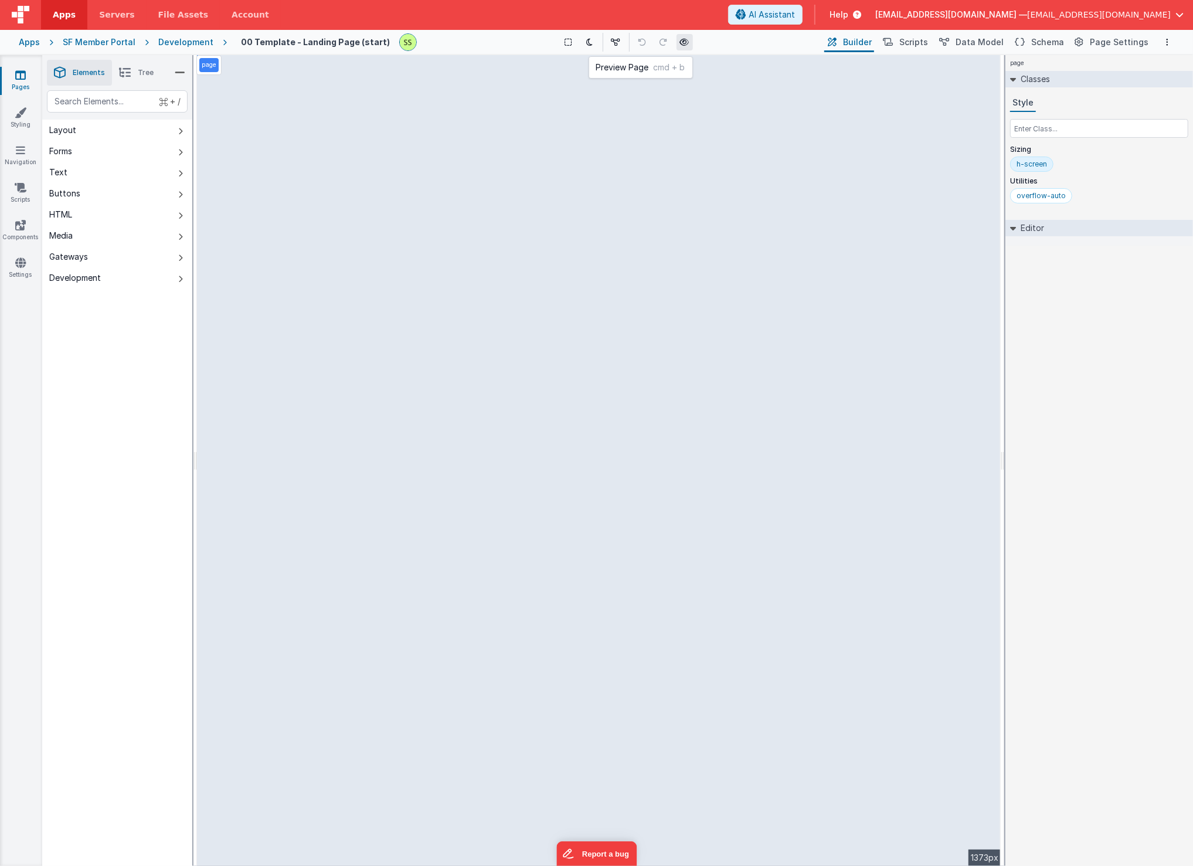
click at [680, 41] on icon at bounding box center [684, 42] width 9 height 8
click at [18, 73] on icon at bounding box center [20, 75] width 11 height 12
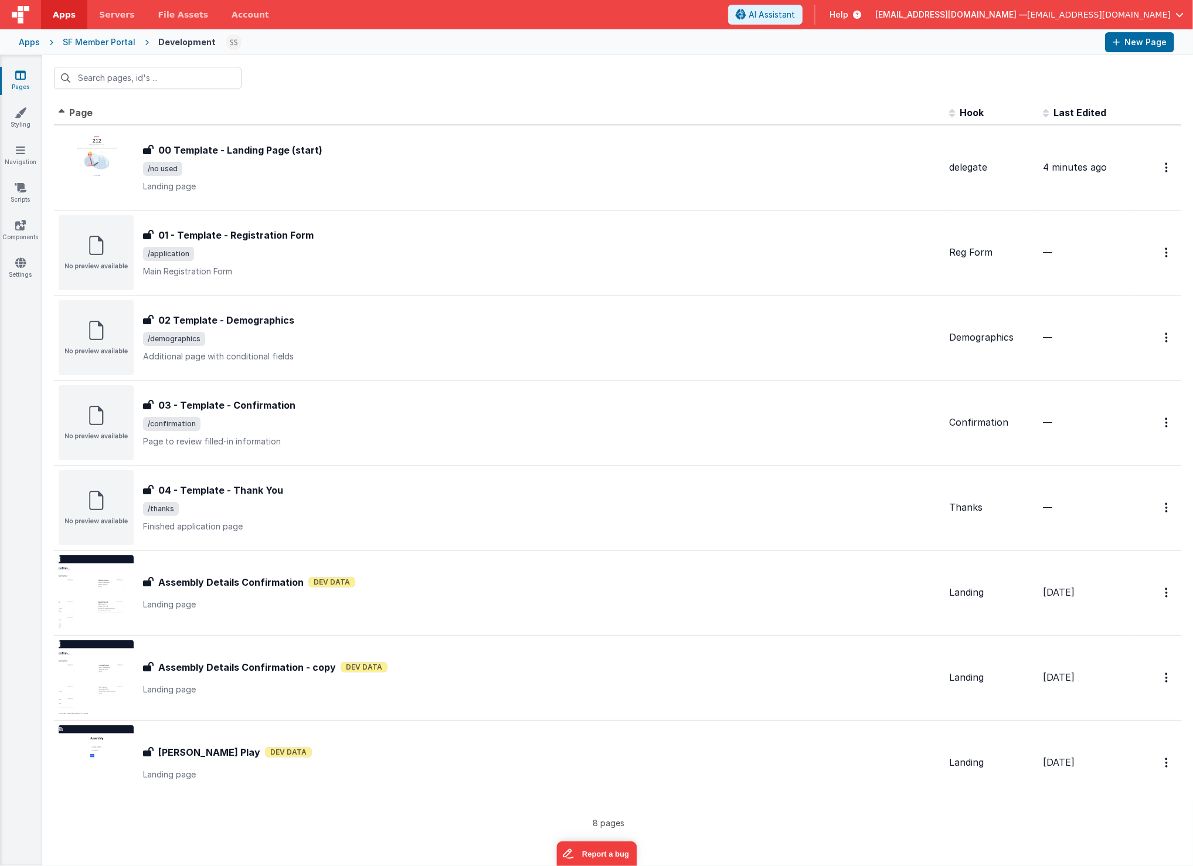
click at [114, 45] on div "SF Member Portal" at bounding box center [99, 42] width 73 height 12
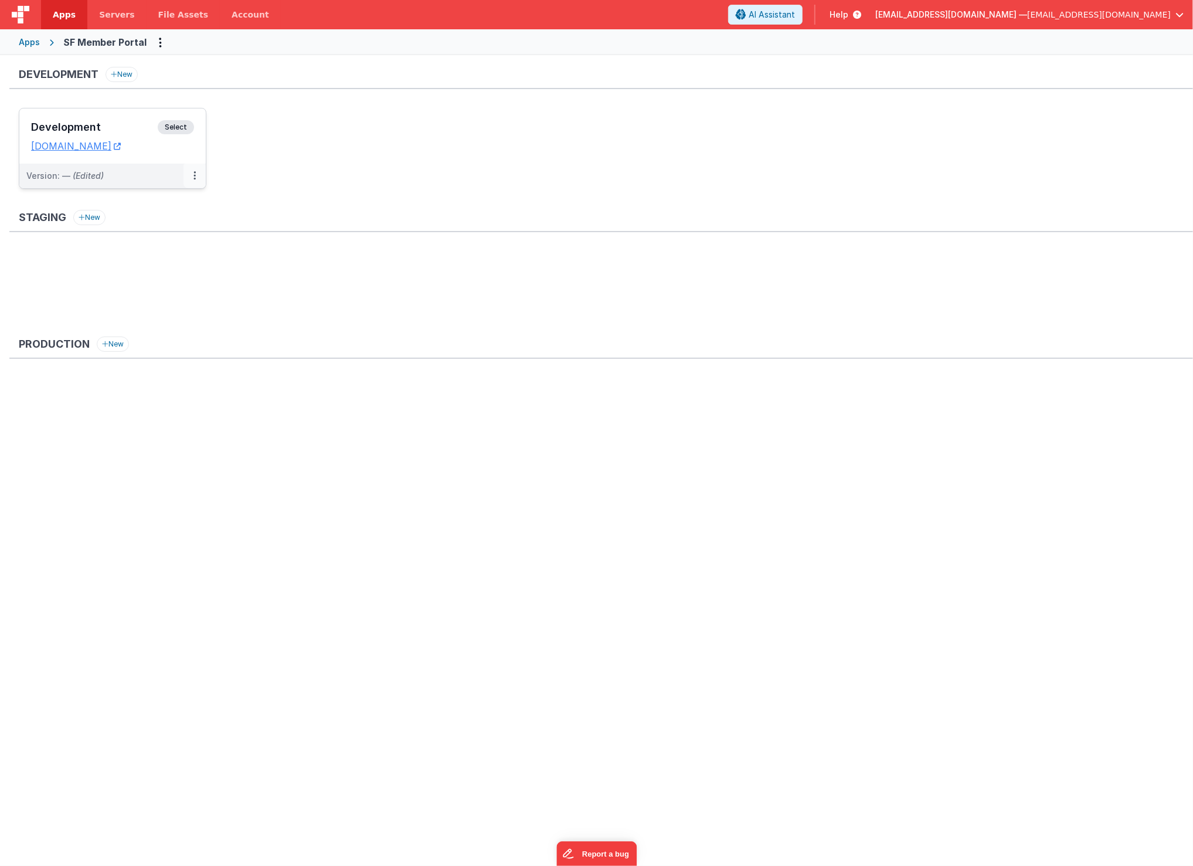
click at [197, 177] on button at bounding box center [194, 176] width 22 height 25
click at [142, 204] on link "Edit" at bounding box center [154, 202] width 103 height 21
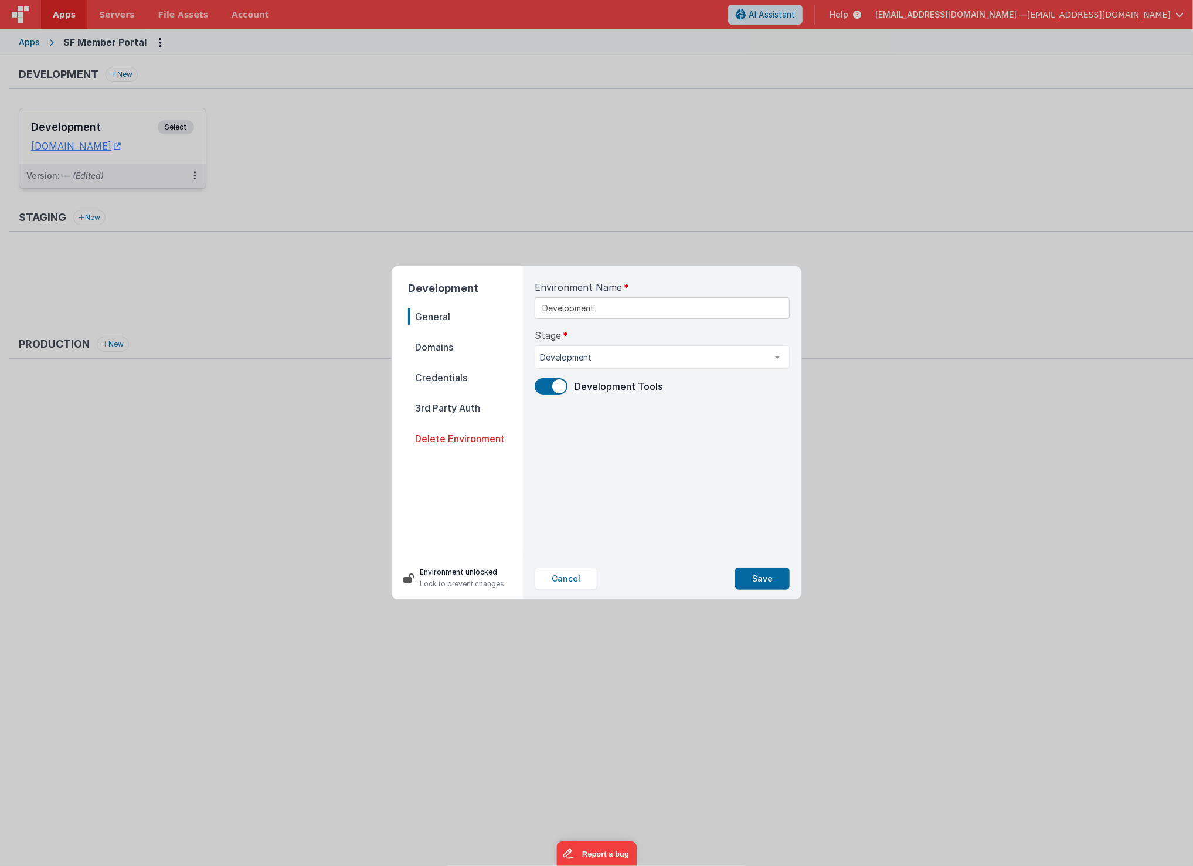
click at [429, 346] on span "Domains" at bounding box center [465, 347] width 115 height 16
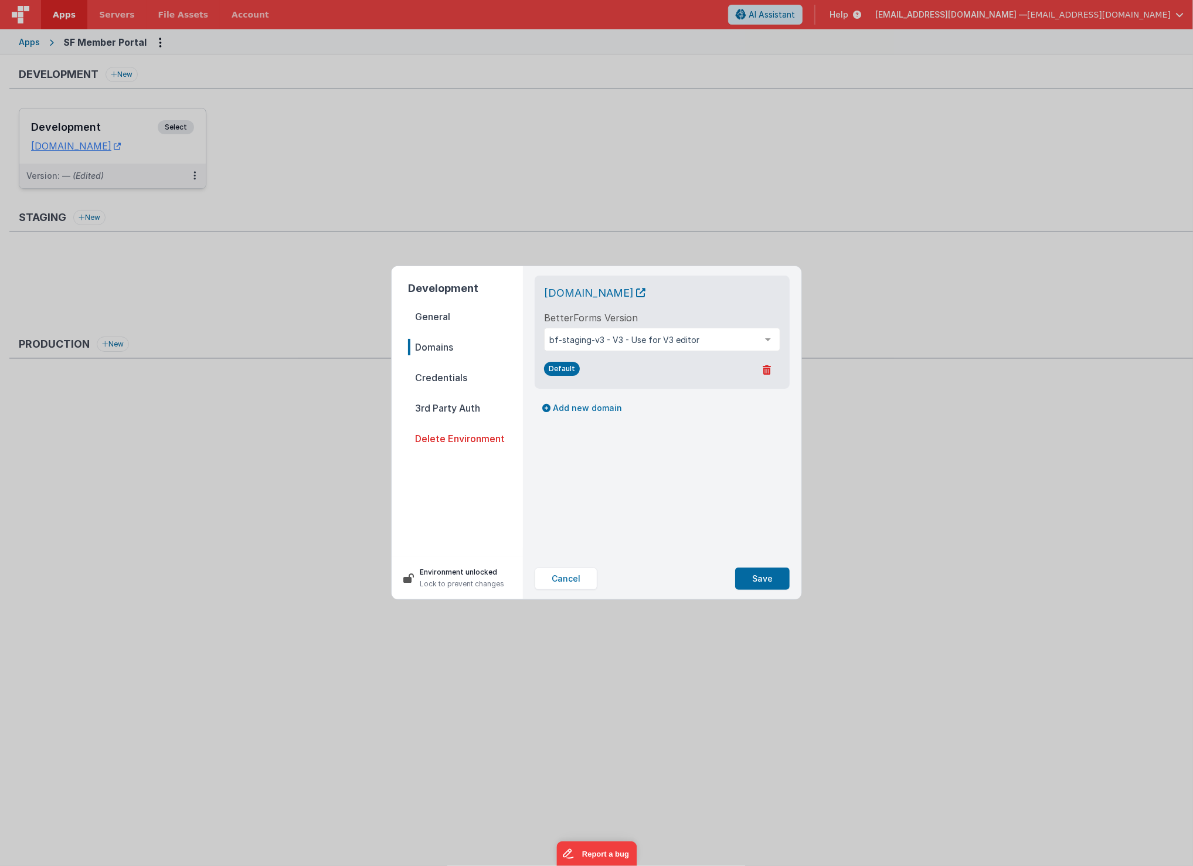
click at [439, 377] on span "Credentials" at bounding box center [465, 377] width 115 height 16
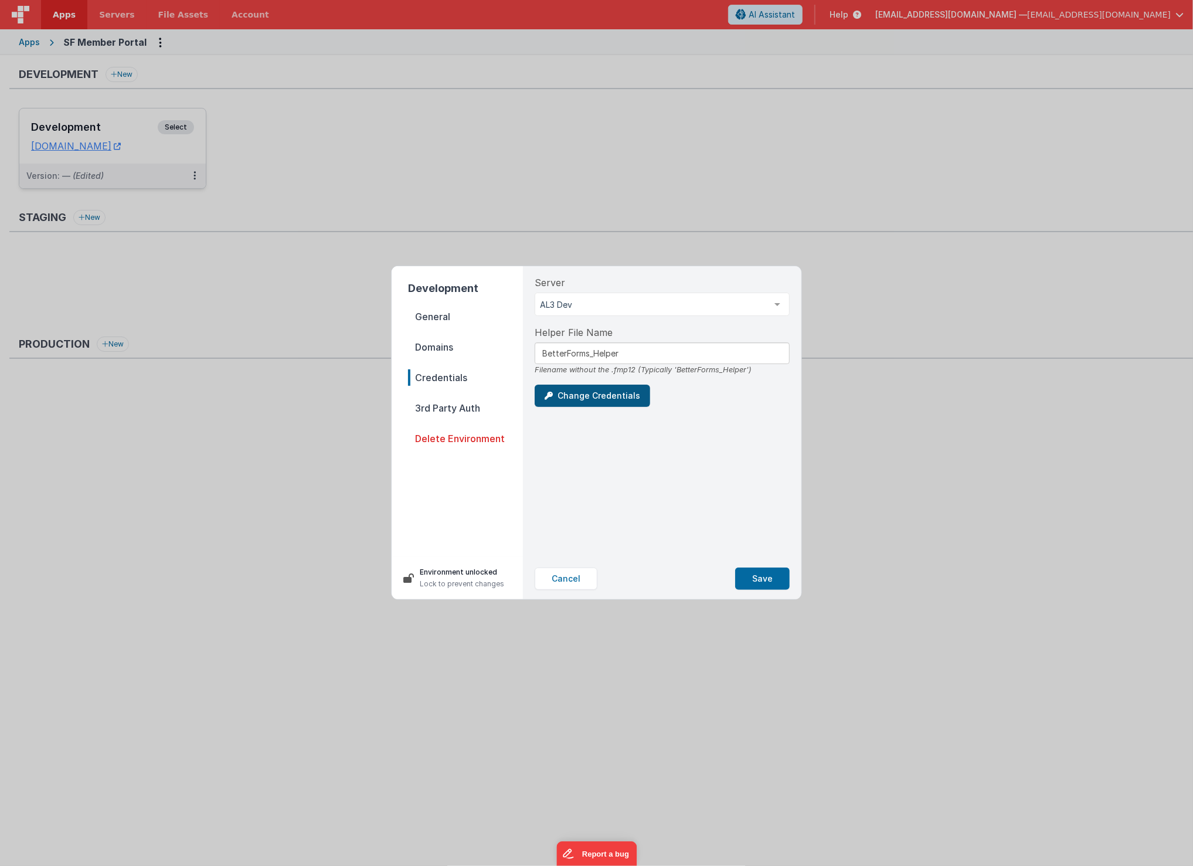
click at [624, 400] on button "Change Credentials" at bounding box center [591, 395] width 115 height 22
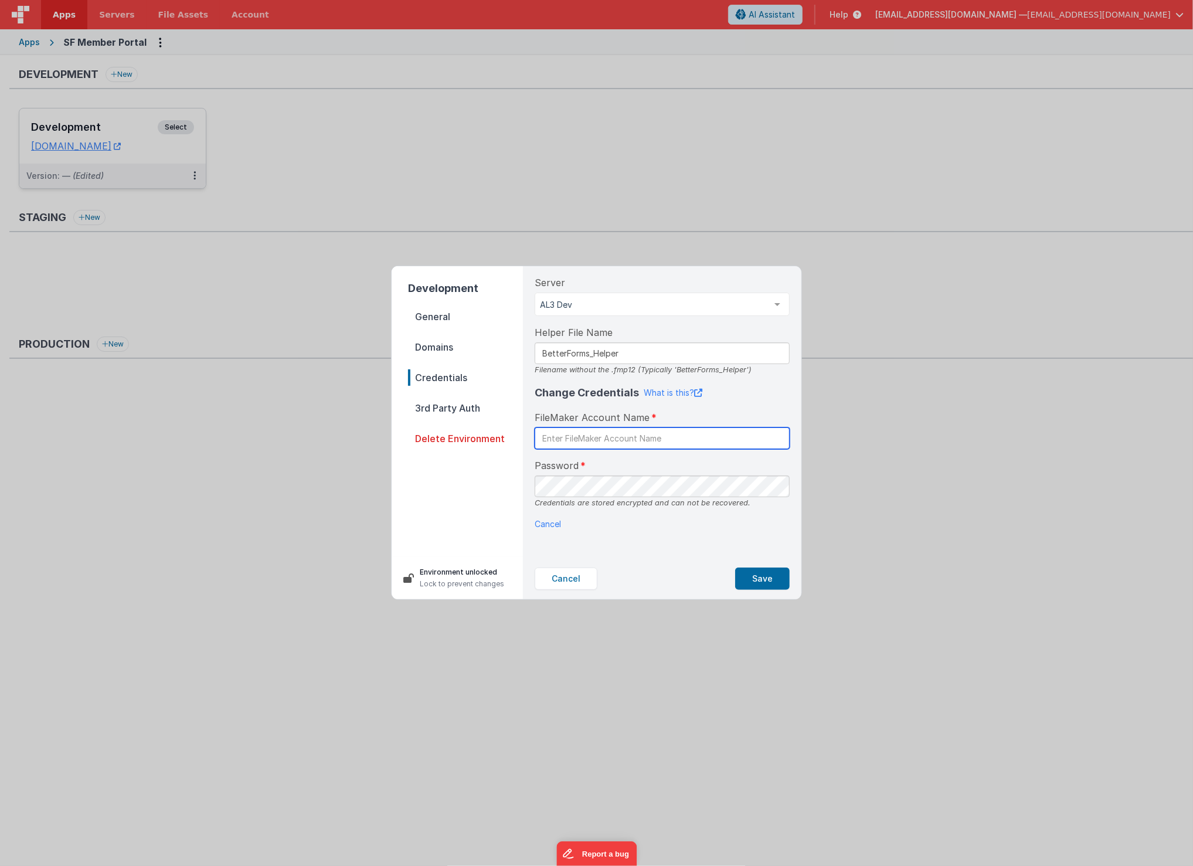
click at [772, 438] on input "text" at bounding box center [661, 438] width 255 height 22
click at [779, 438] on input "text" at bounding box center [661, 438] width 255 height 22
click at [634, 443] on input "text" at bounding box center [661, 438] width 255 height 22
paste input "SF Portal"
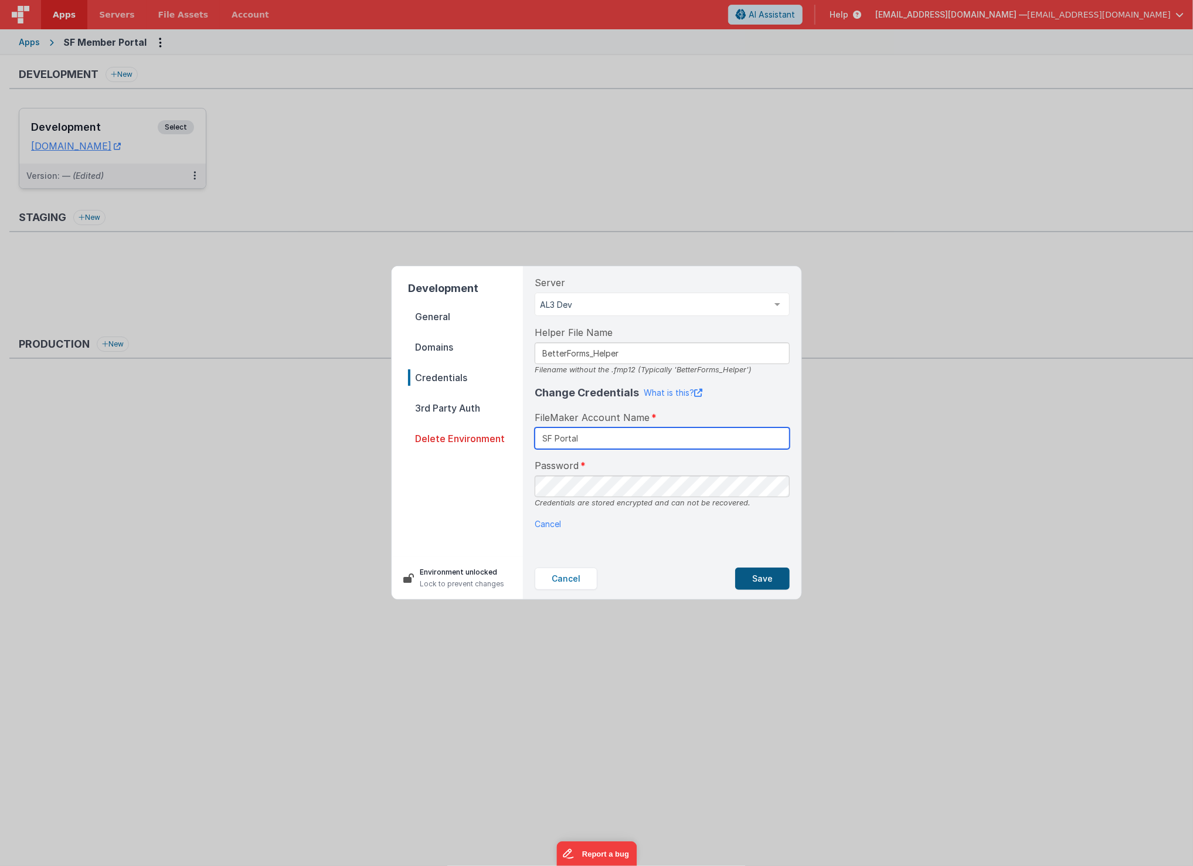
type input "SF Portal"
click at [765, 577] on button "Save" at bounding box center [762, 578] width 55 height 22
